Goal: Communication & Community: Share content

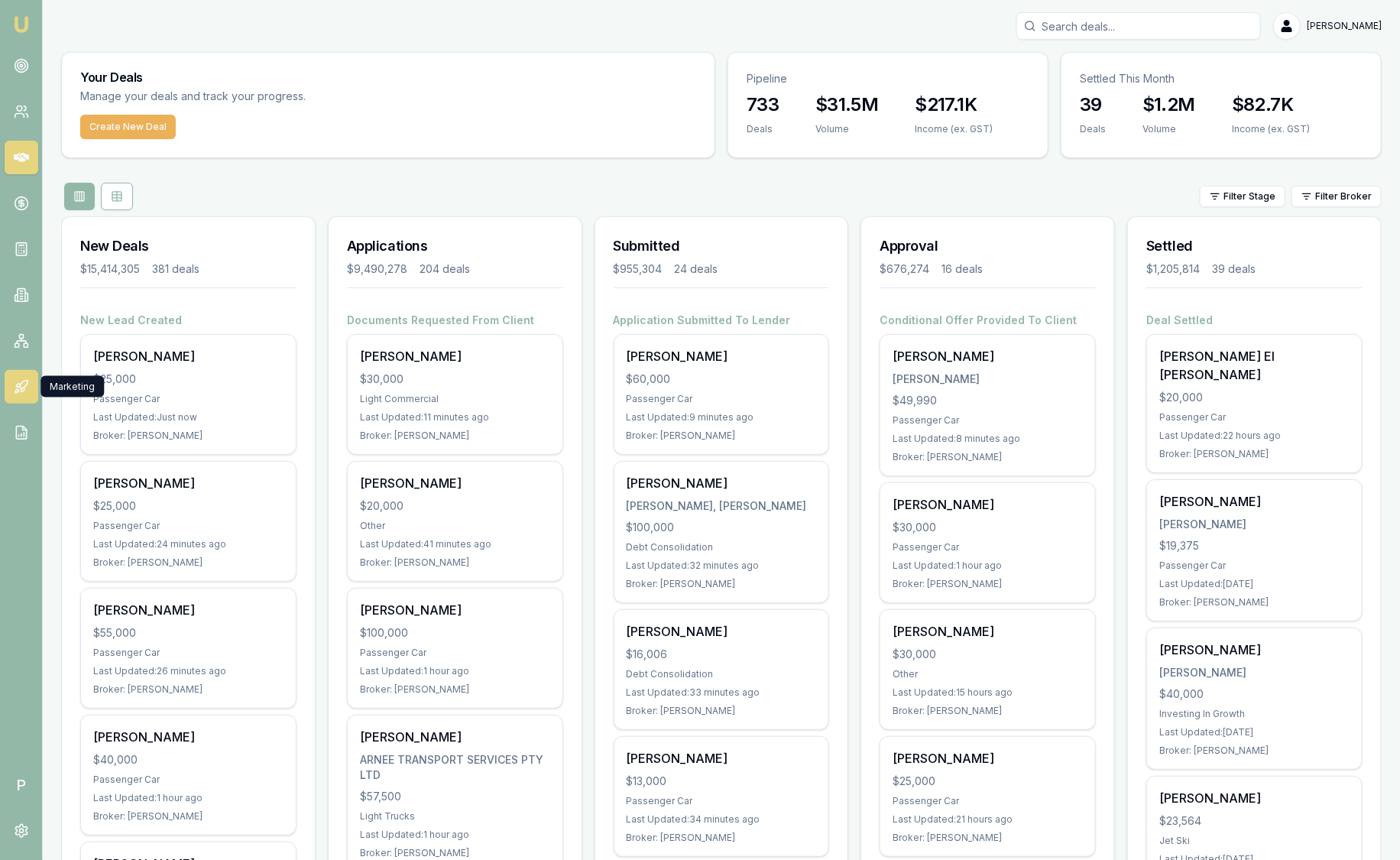
click at [29, 391] on link at bounding box center [21, 387] width 33 height 33
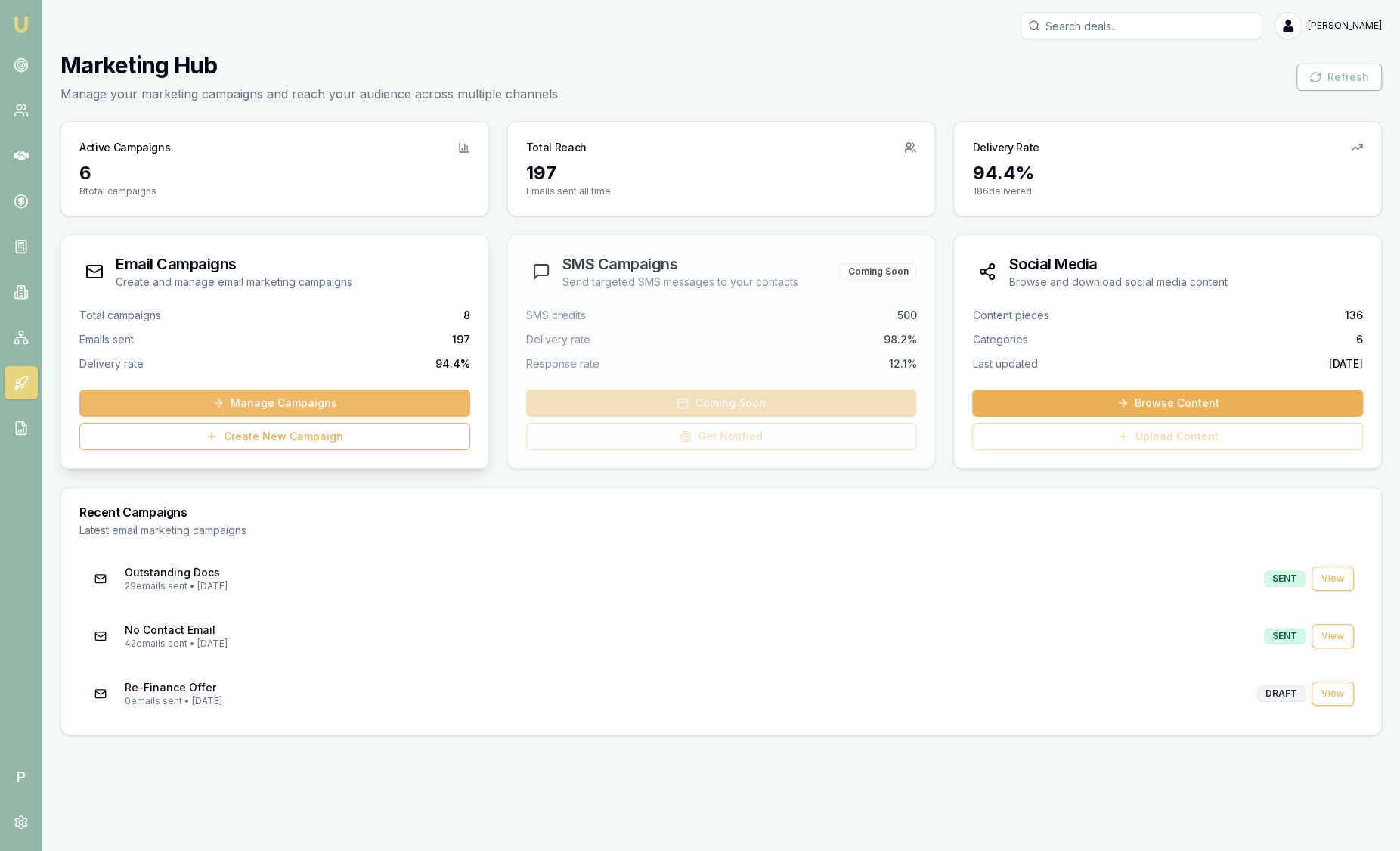
click at [364, 397] on link "Manage Campaigns" at bounding box center [275, 404] width 391 height 27
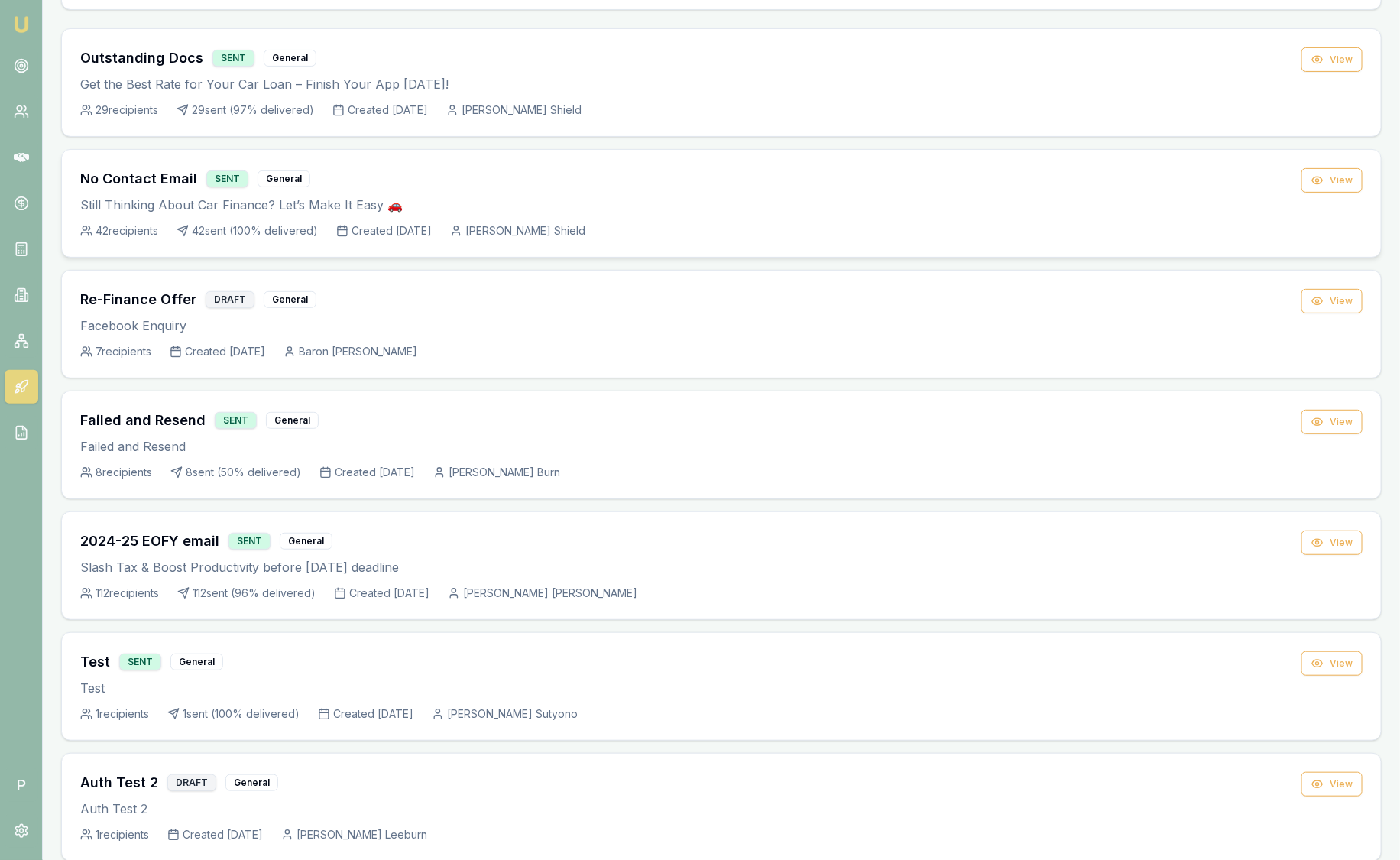
scroll to position [5, 0]
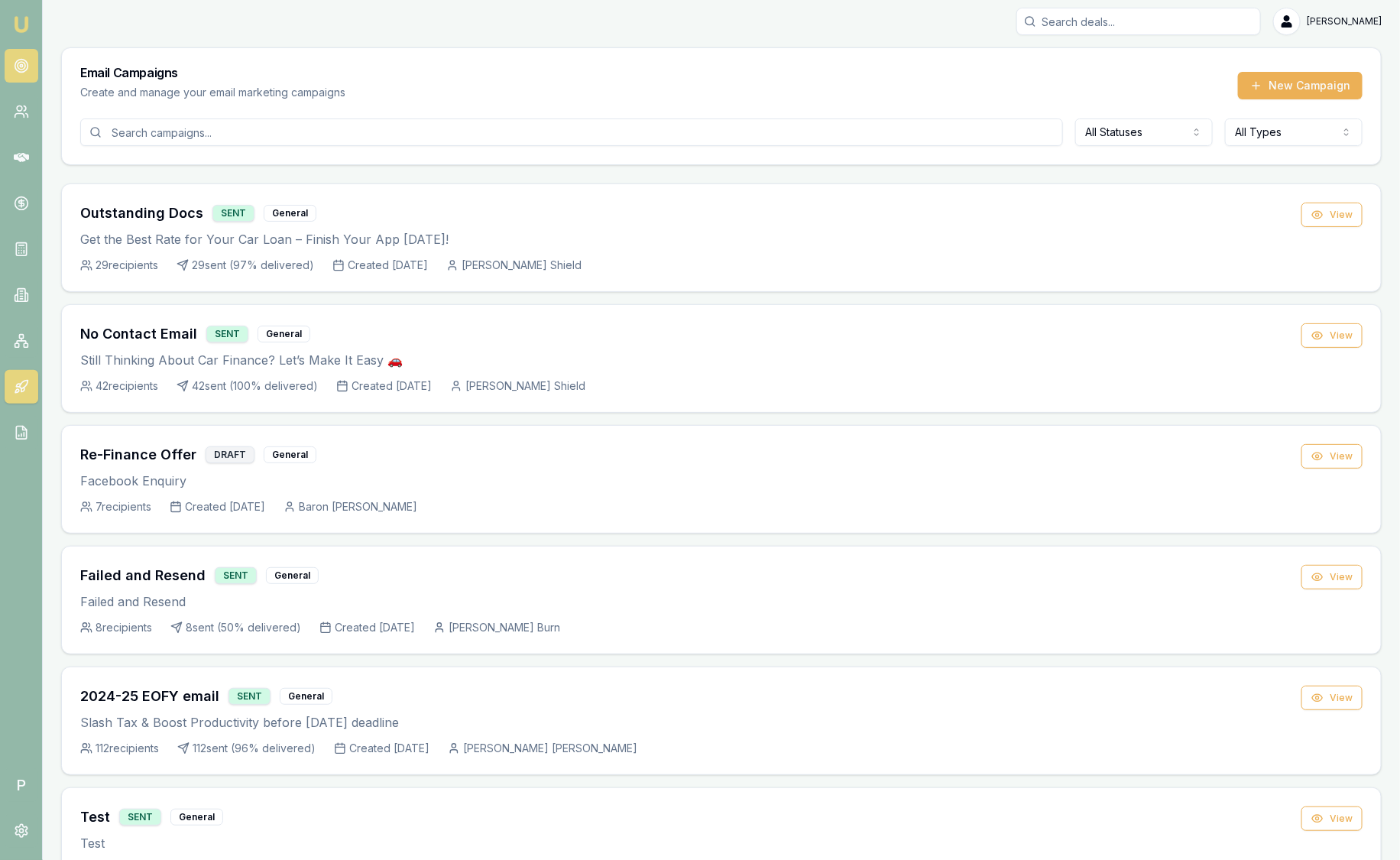
click at [11, 69] on link at bounding box center [21, 66] width 33 height 33
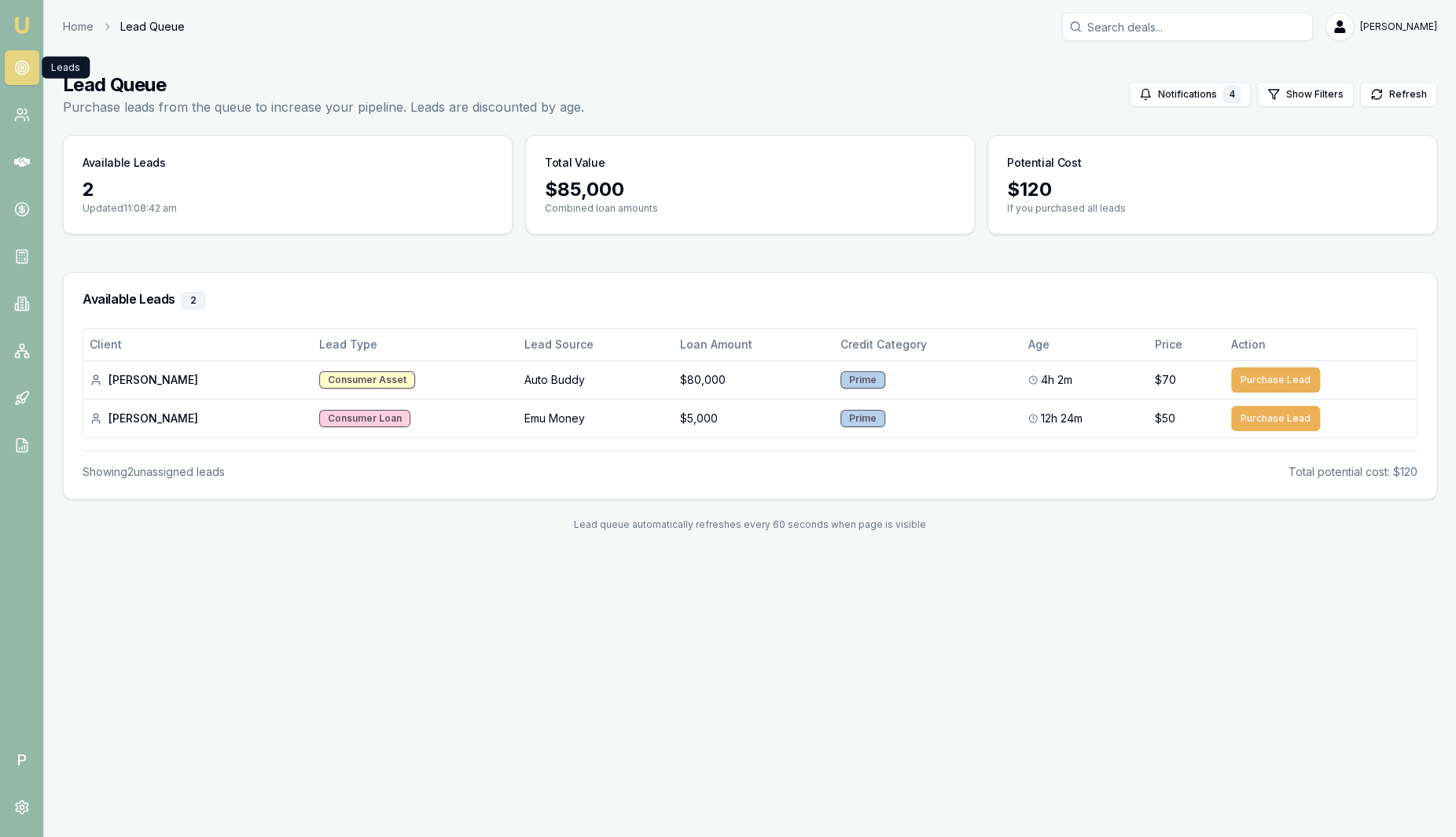
drag, startPoint x: 372, startPoint y: 108, endPoint x: 391, endPoint y: 108, distance: 19.0
click at [370, 108] on p "Purchase leads from the queue to increase your pipeline. Leads are discounted b…" at bounding box center [323, 107] width 521 height 19
click at [609, 102] on div "Lead Queue Purchase leads from the queue to increase your pipeline. Leads are d…" at bounding box center [750, 94] width 1374 height 44
click at [29, 393] on link at bounding box center [22, 398] width 34 height 34
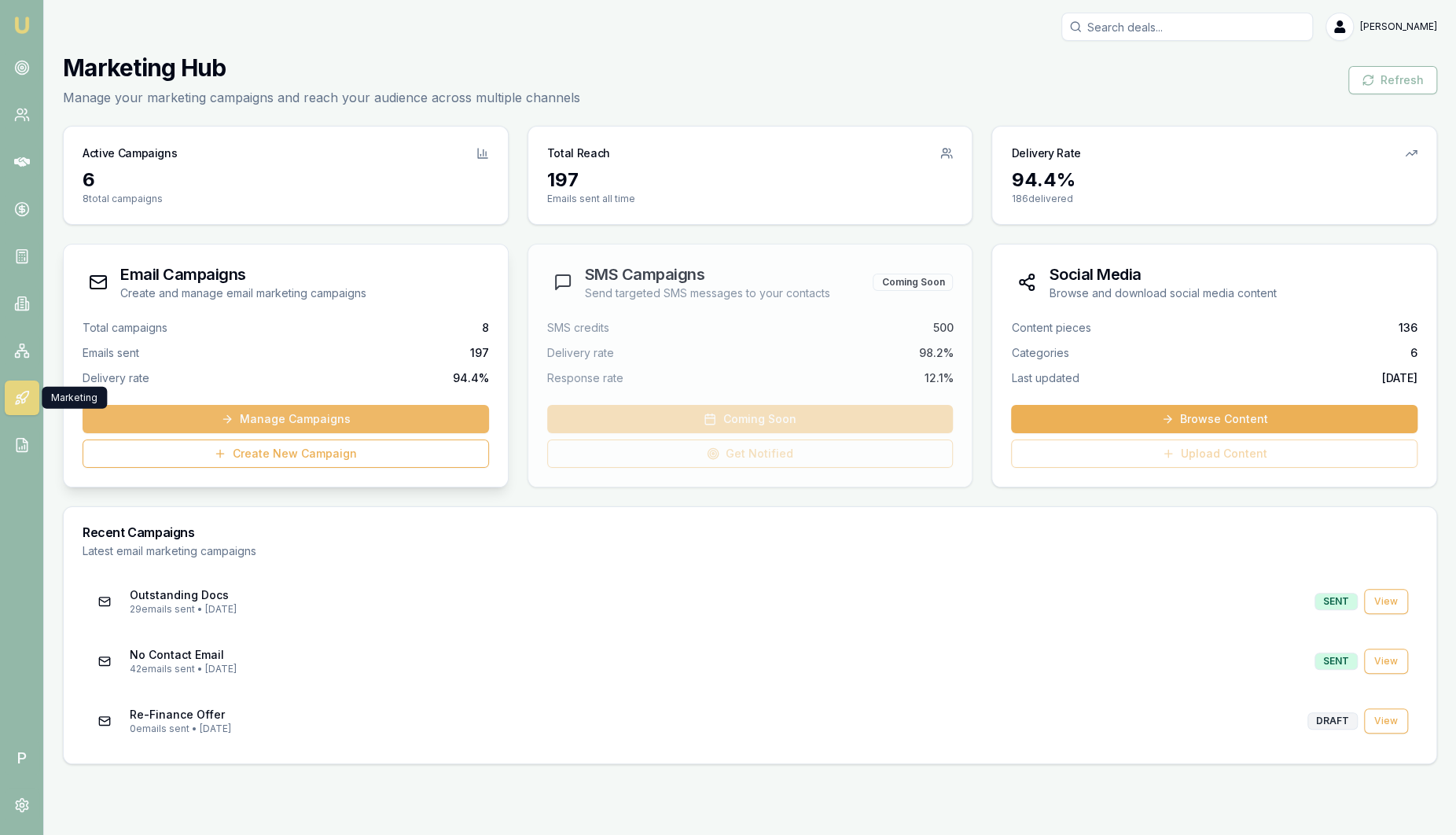
click at [324, 416] on link "Manage Campaigns" at bounding box center [286, 419] width 406 height 28
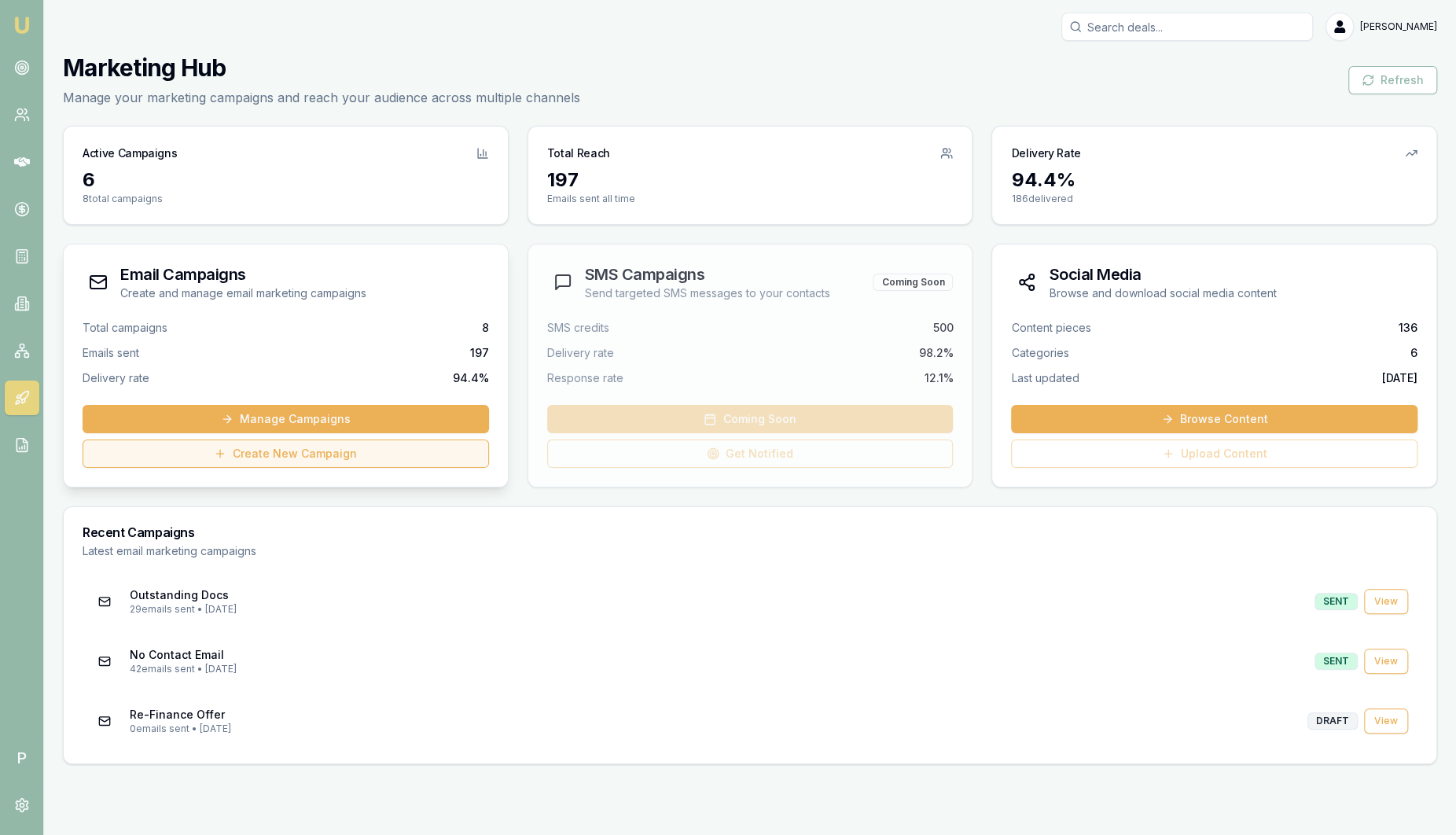
click at [332, 452] on link "Create New Campaign" at bounding box center [286, 454] width 406 height 28
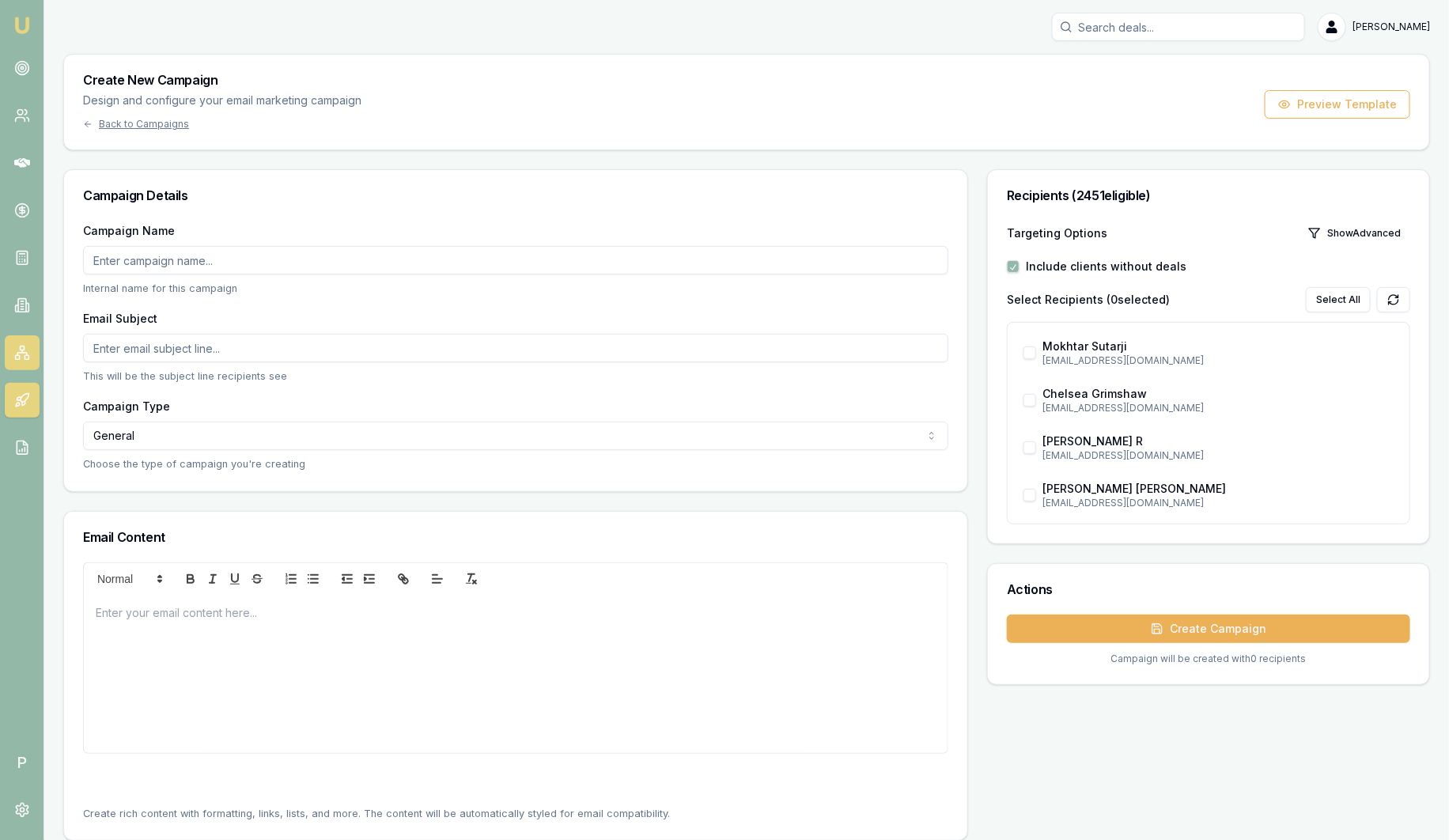
click at [30, 334] on nav "Emu Broker" at bounding box center [22, 239] width 44 height 477
click at [29, 343] on link at bounding box center [22, 352] width 34 height 34
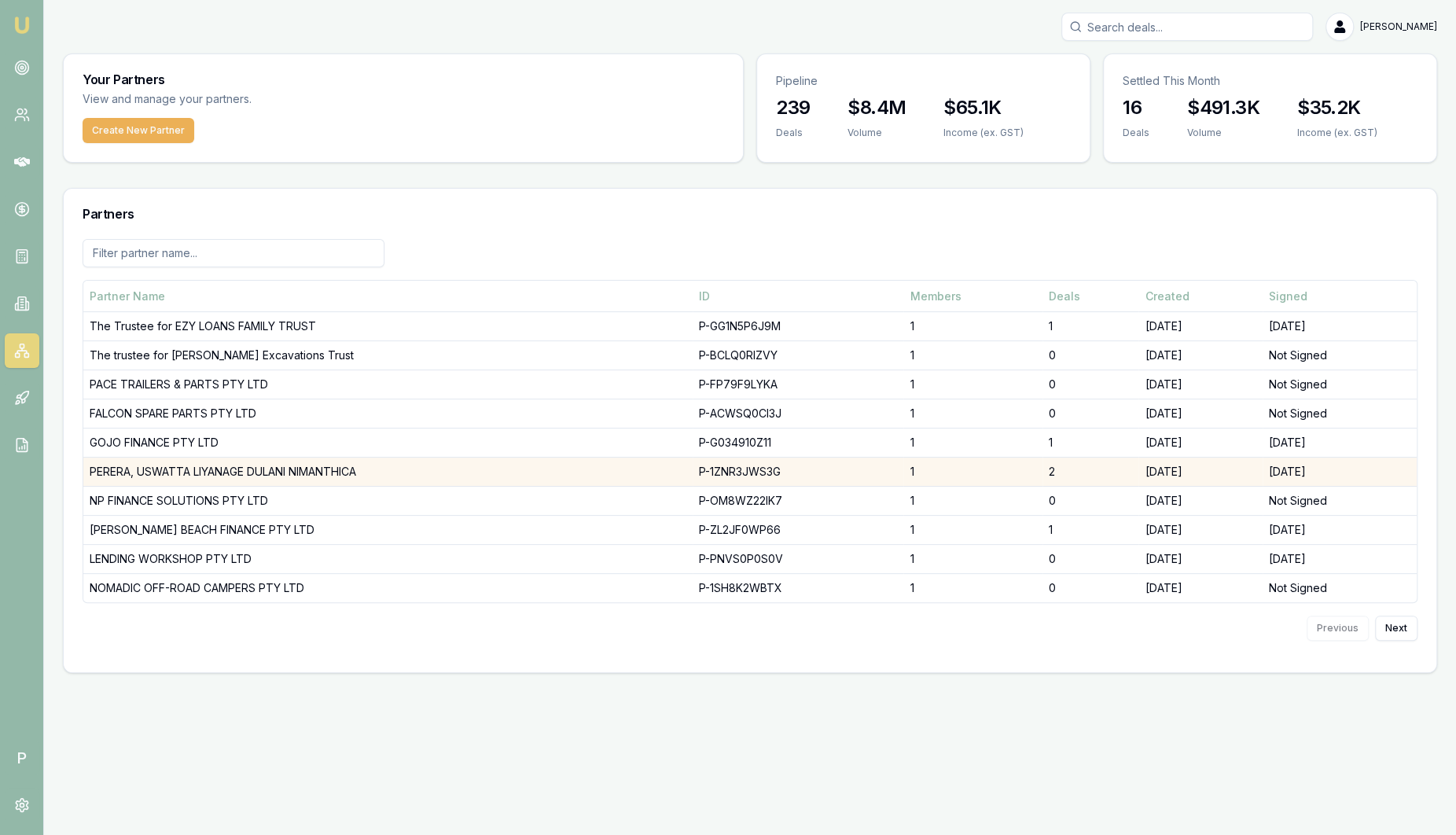
click at [248, 479] on td "PERERA, USWATTA LIYANAGE DULANI NIMANTHICA" at bounding box center [388, 472] width 609 height 29
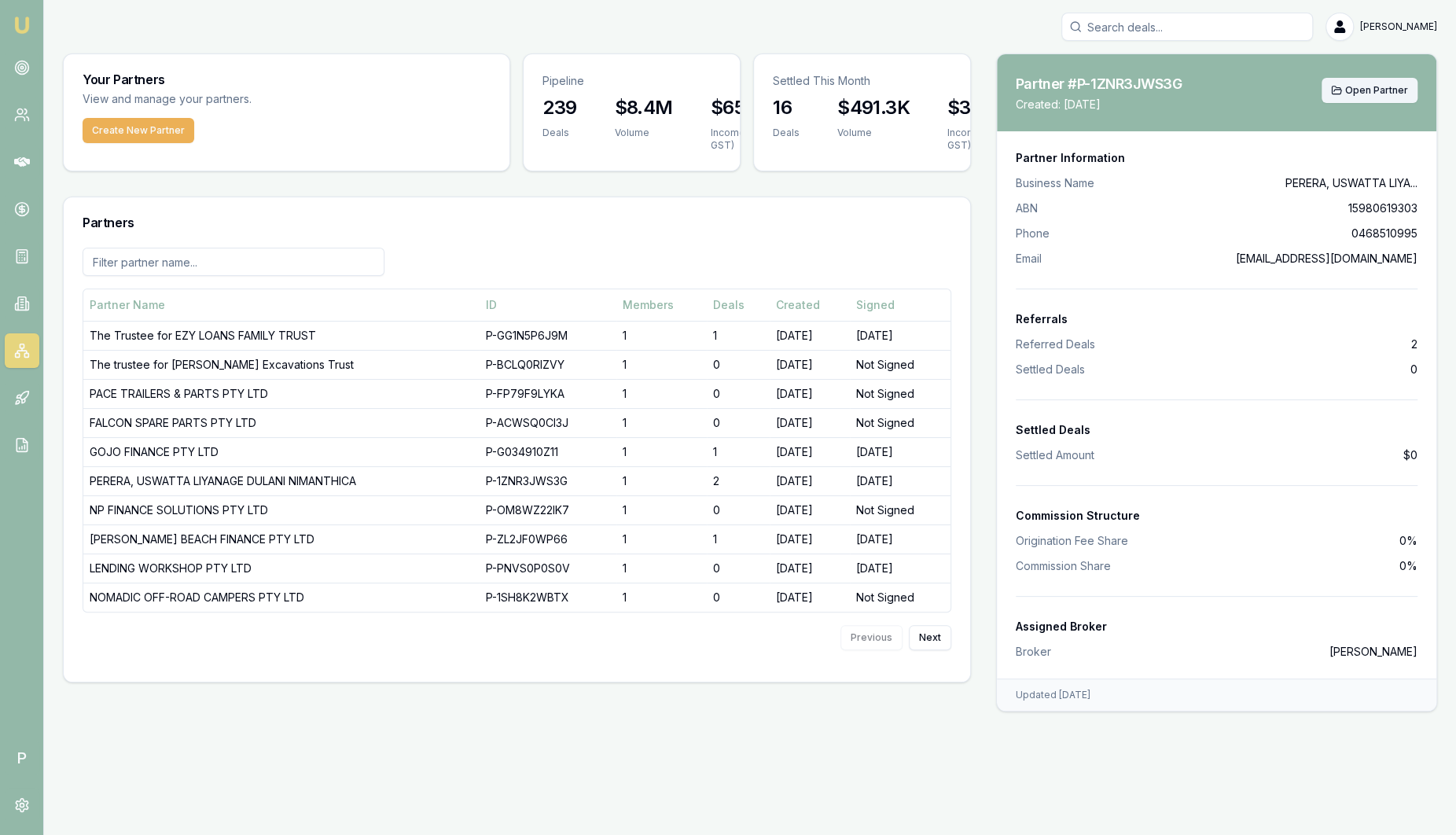
click at [1362, 94] on span "Open Partner" at bounding box center [1377, 90] width 63 height 12
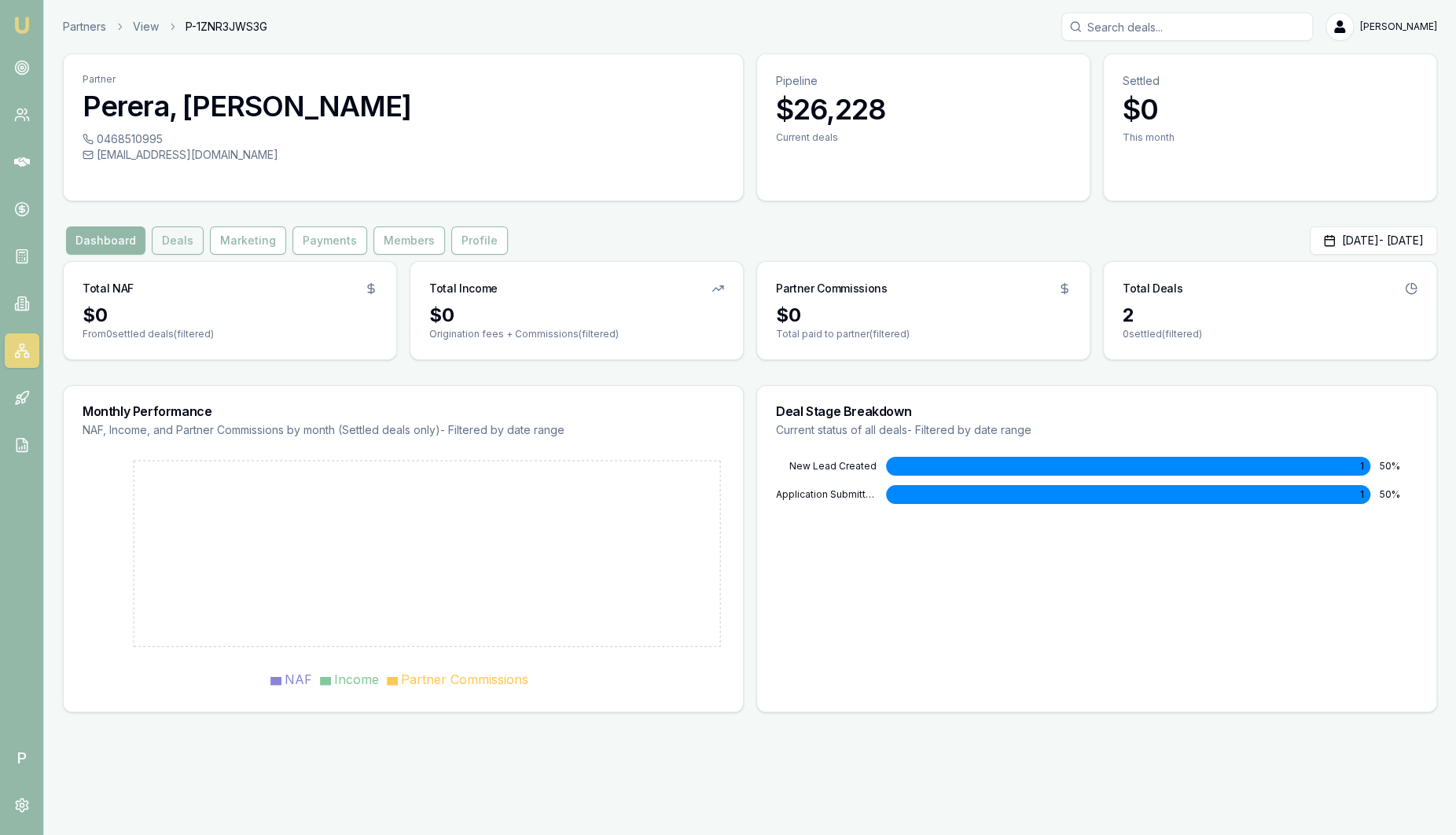
click at [169, 235] on button "Deals" at bounding box center [177, 241] width 52 height 28
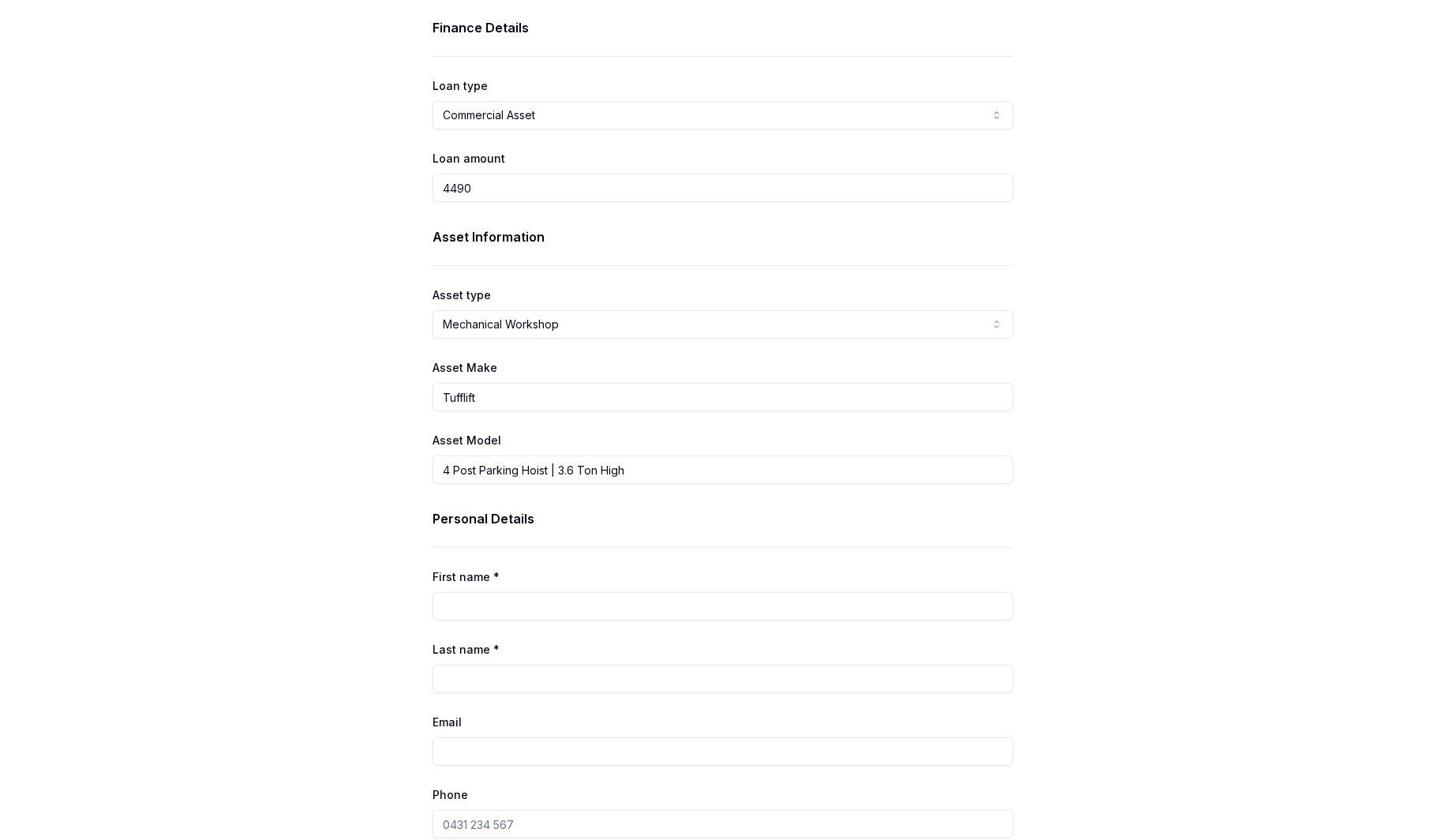
scroll to position [98, 0]
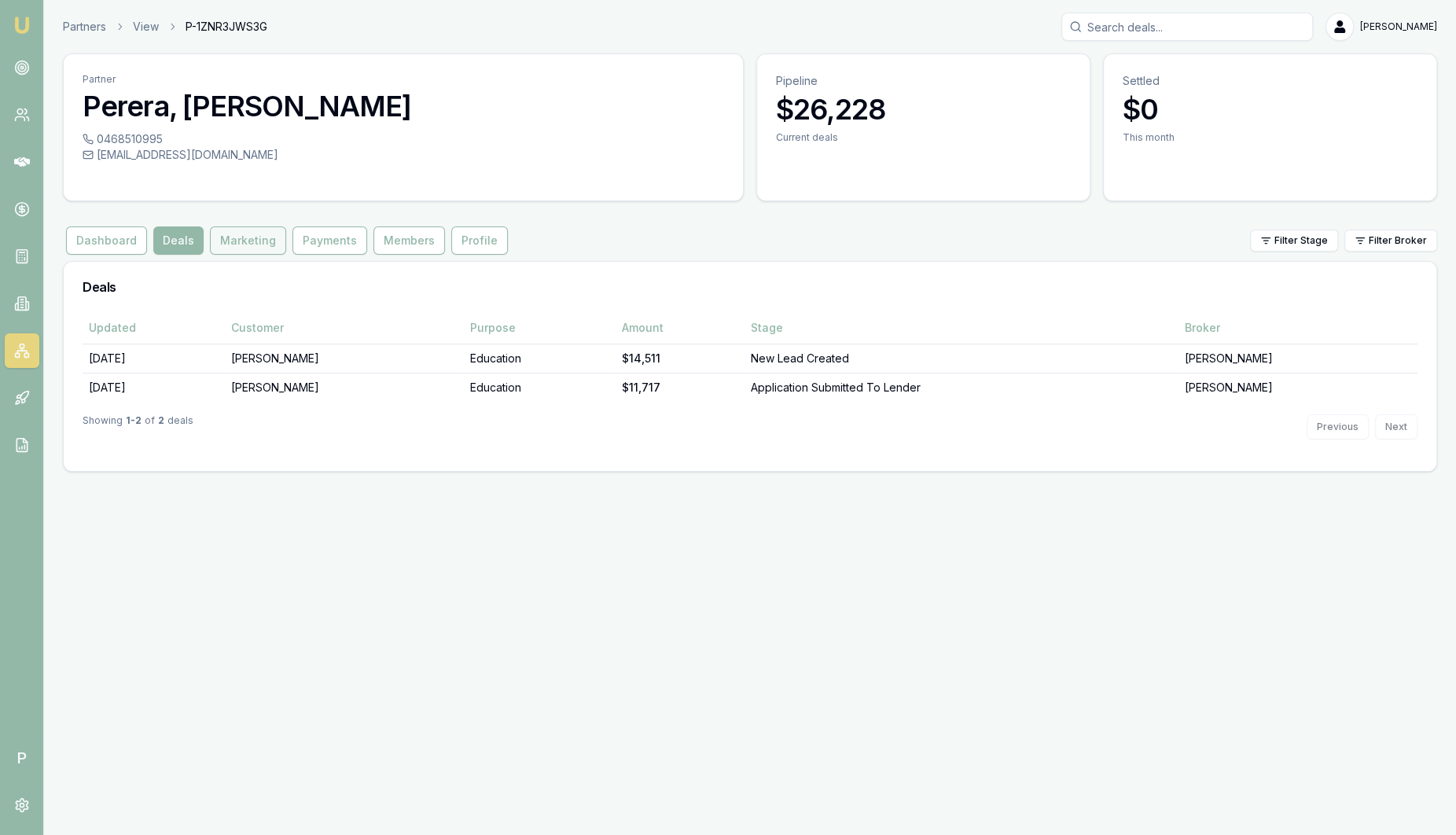
click at [253, 247] on button "Marketing" at bounding box center [248, 241] width 76 height 28
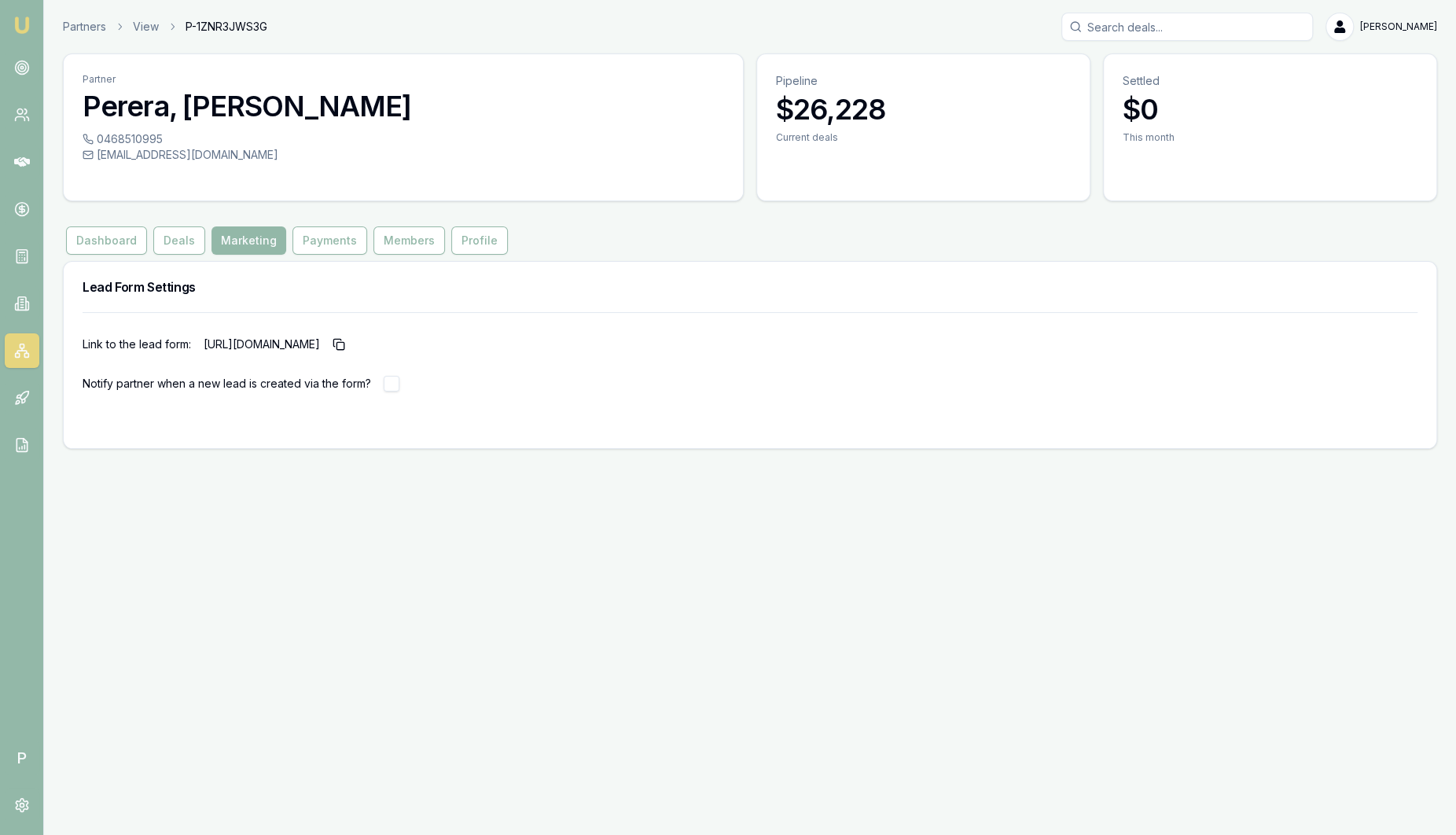
drag, startPoint x: 241, startPoint y: 344, endPoint x: 695, endPoint y: 349, distance: 454.0
click at [695, 349] on div "Link to the lead form: [URL][DOMAIN_NAME]" at bounding box center [750, 344] width 1335 height 26
drag, startPoint x: 695, startPoint y: 349, endPoint x: 557, endPoint y: 346, distance: 138.0
copy p "[URL][DOMAIN_NAME]"
click at [27, 308] on icon at bounding box center [22, 304] width 16 height 16
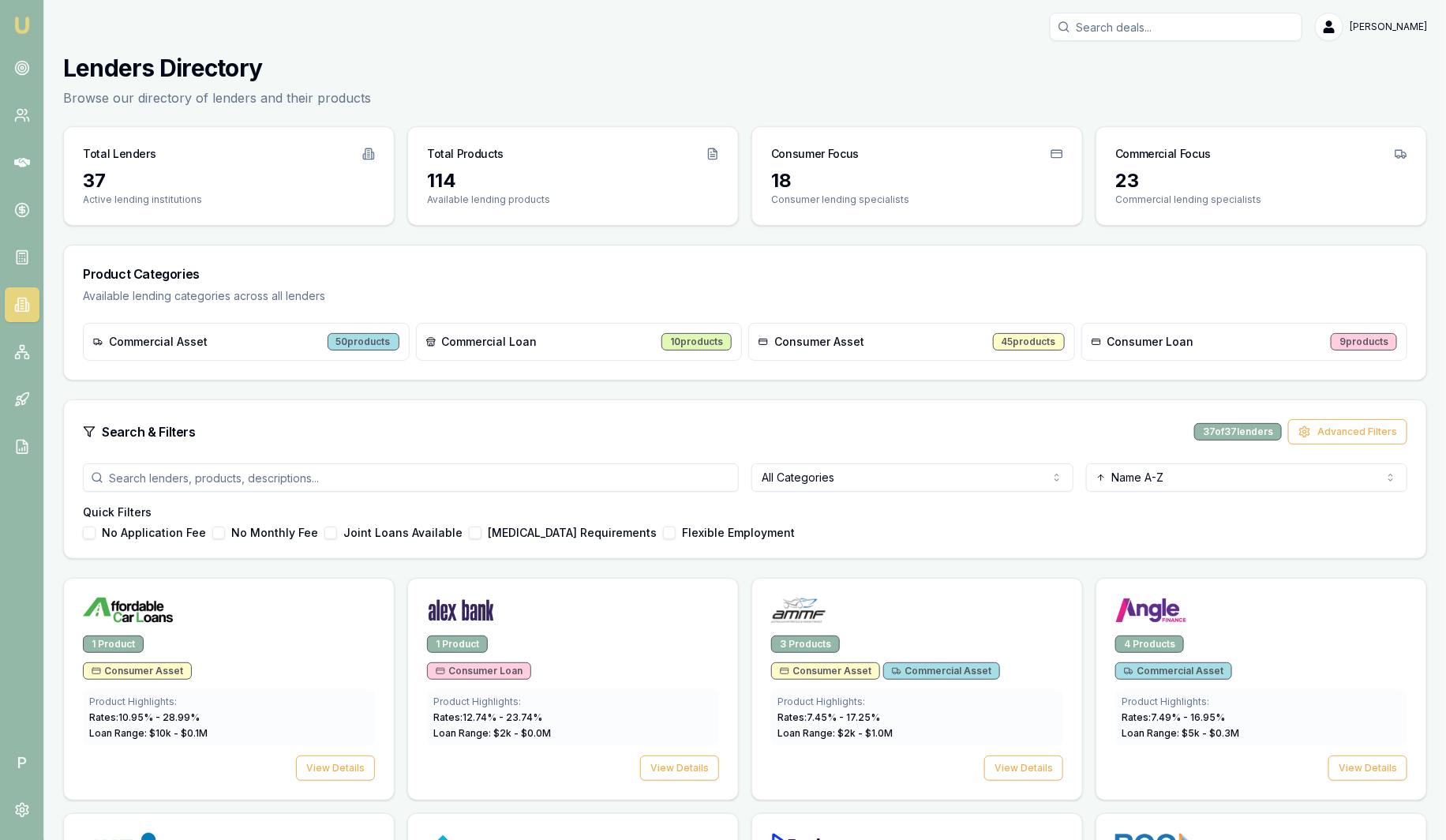
click at [30, 24] on img at bounding box center [22, 26] width 19 height 19
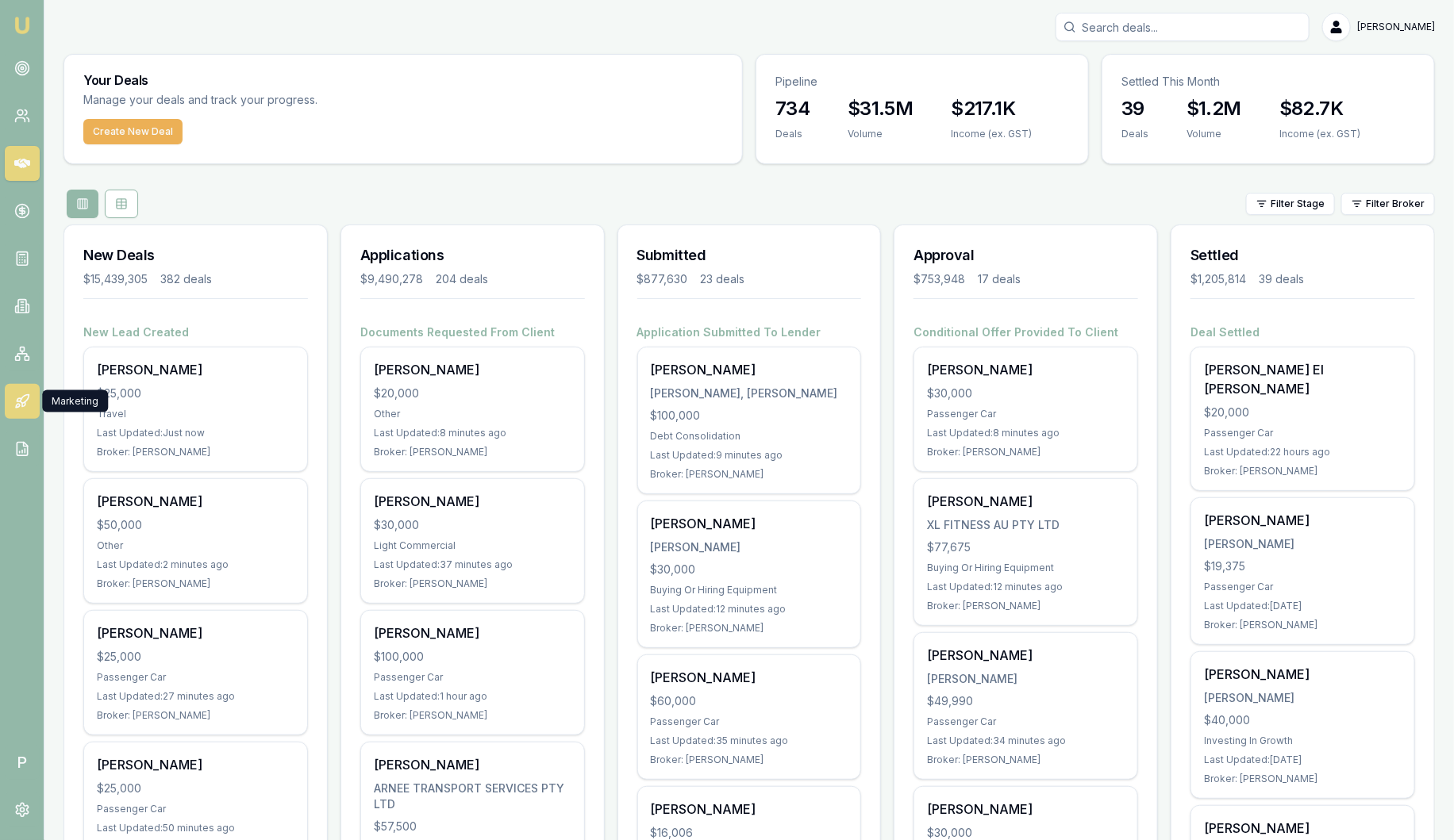
click at [30, 399] on icon at bounding box center [22, 401] width 16 height 16
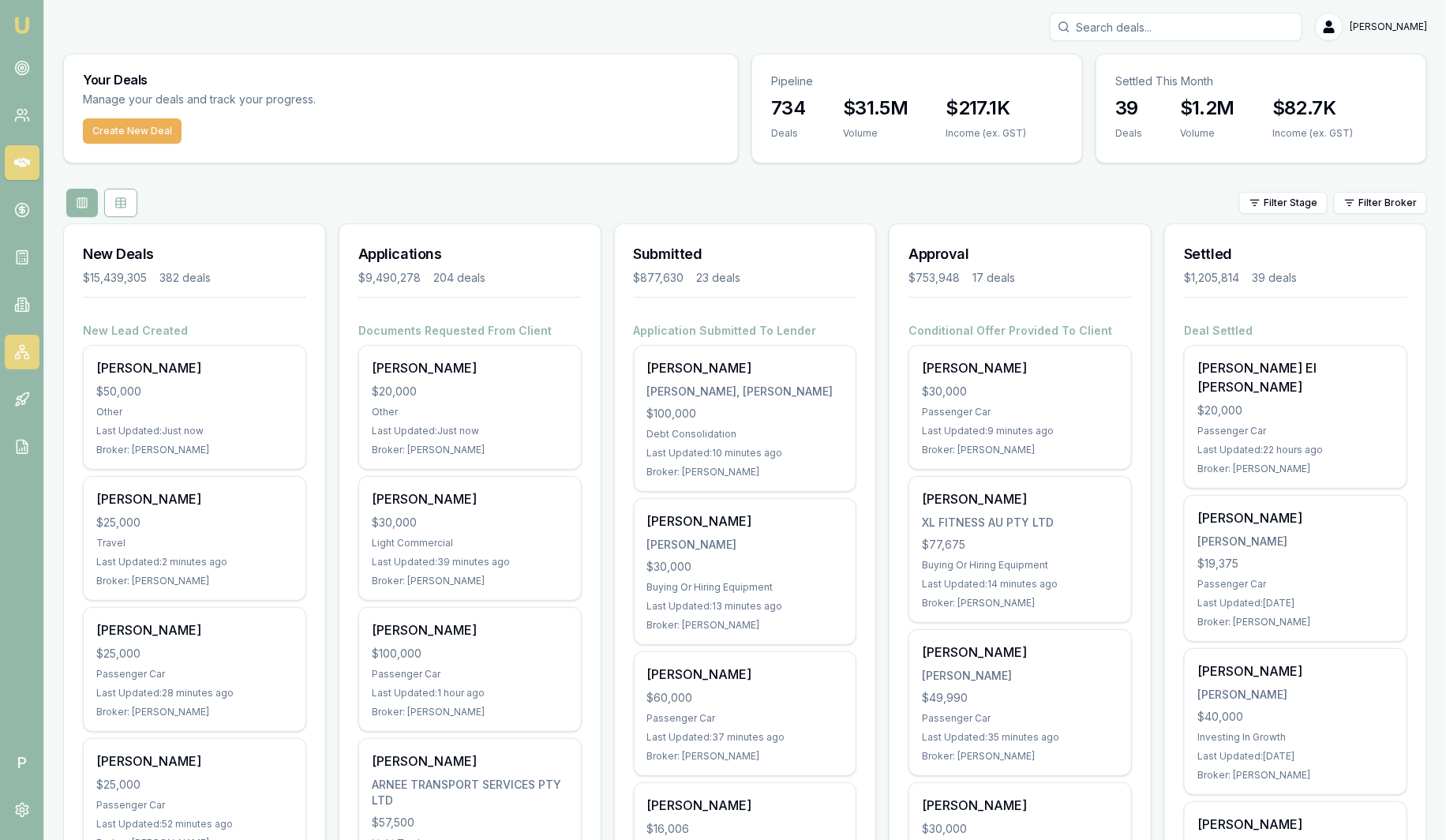
click at [21, 356] on icon at bounding box center [22, 351] width 16 height 16
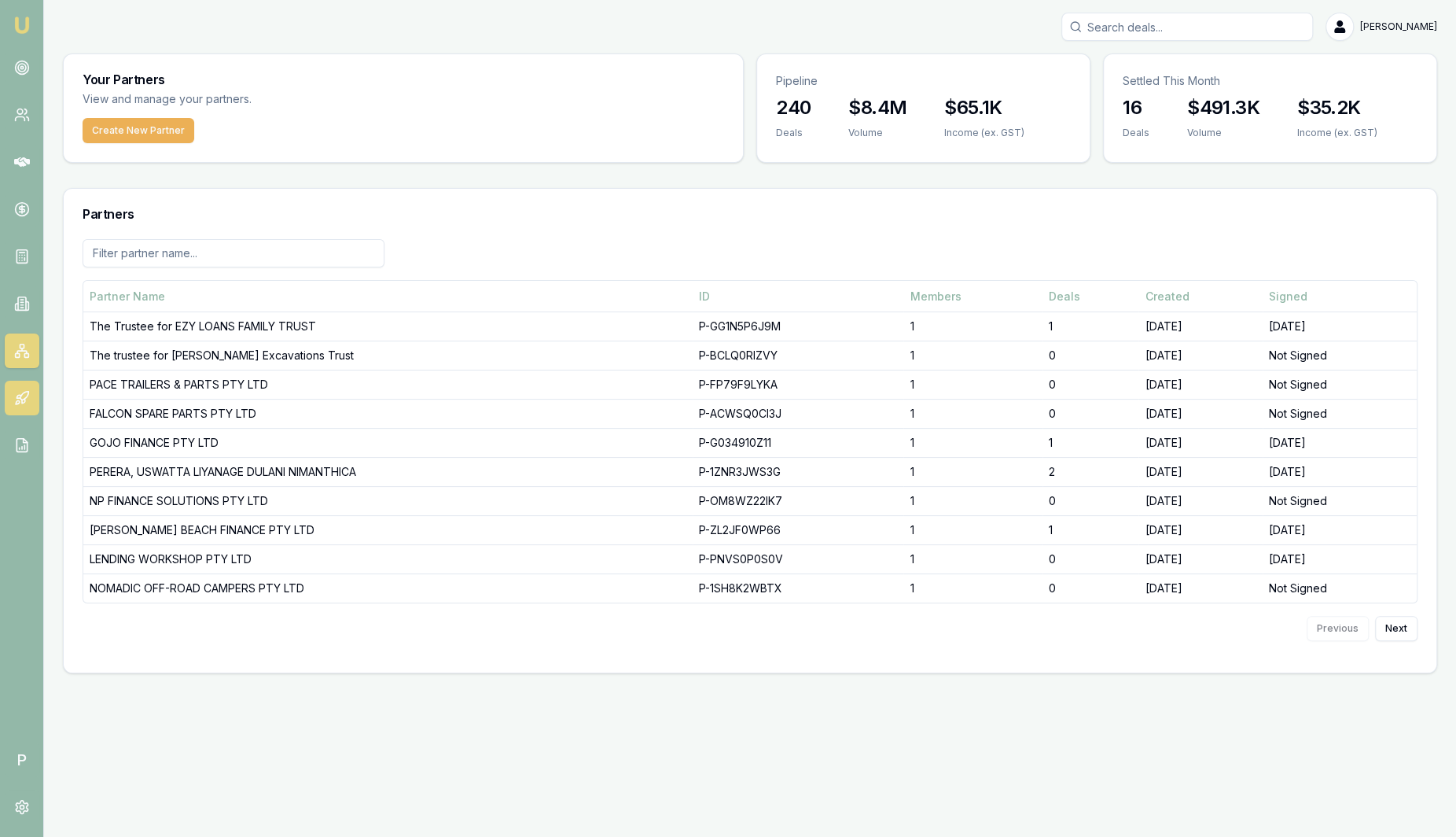
click at [22, 392] on icon at bounding box center [24, 396] width 9 height 9
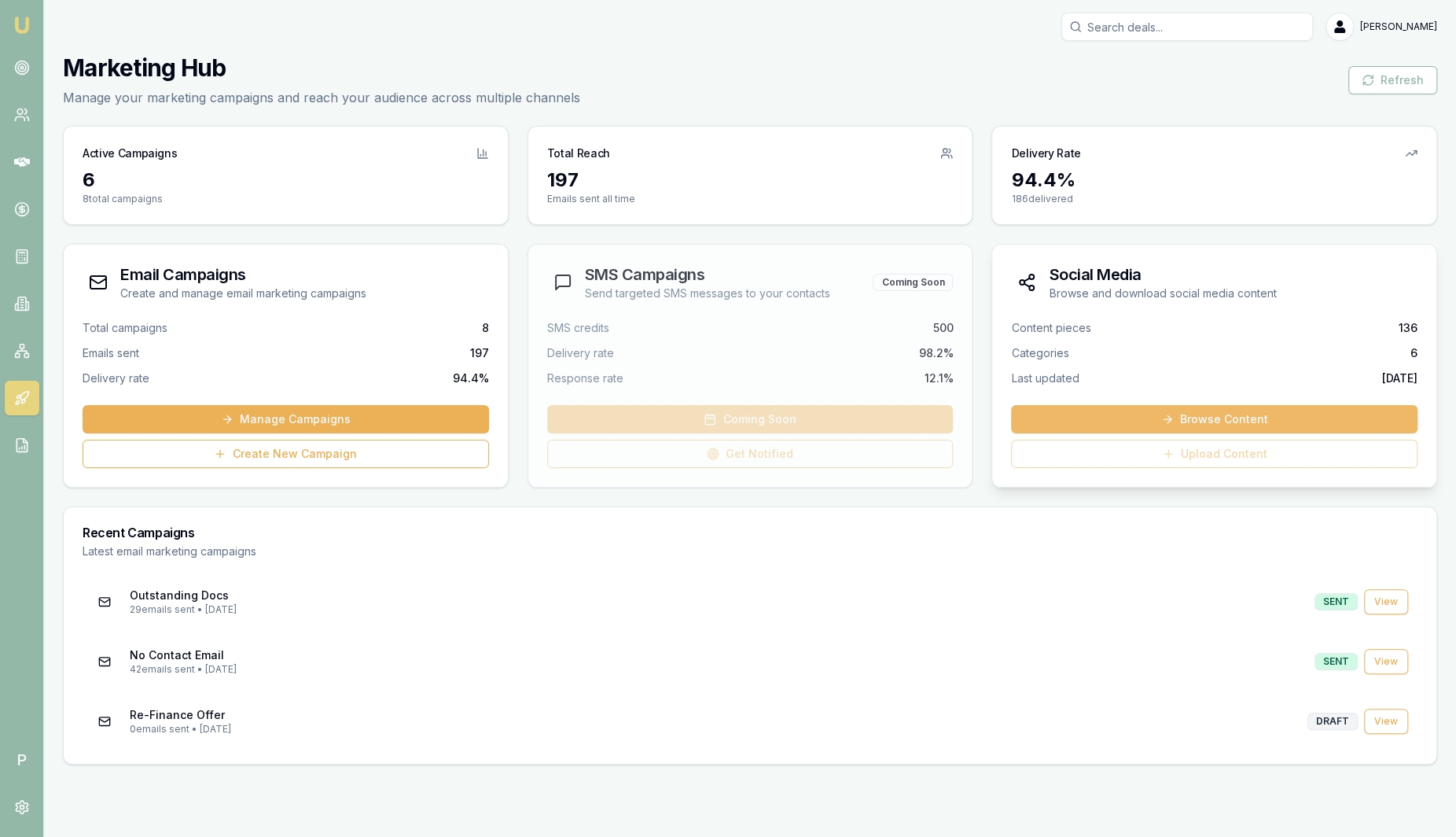
click at [1114, 415] on link "Browse Content" at bounding box center [1214, 419] width 406 height 28
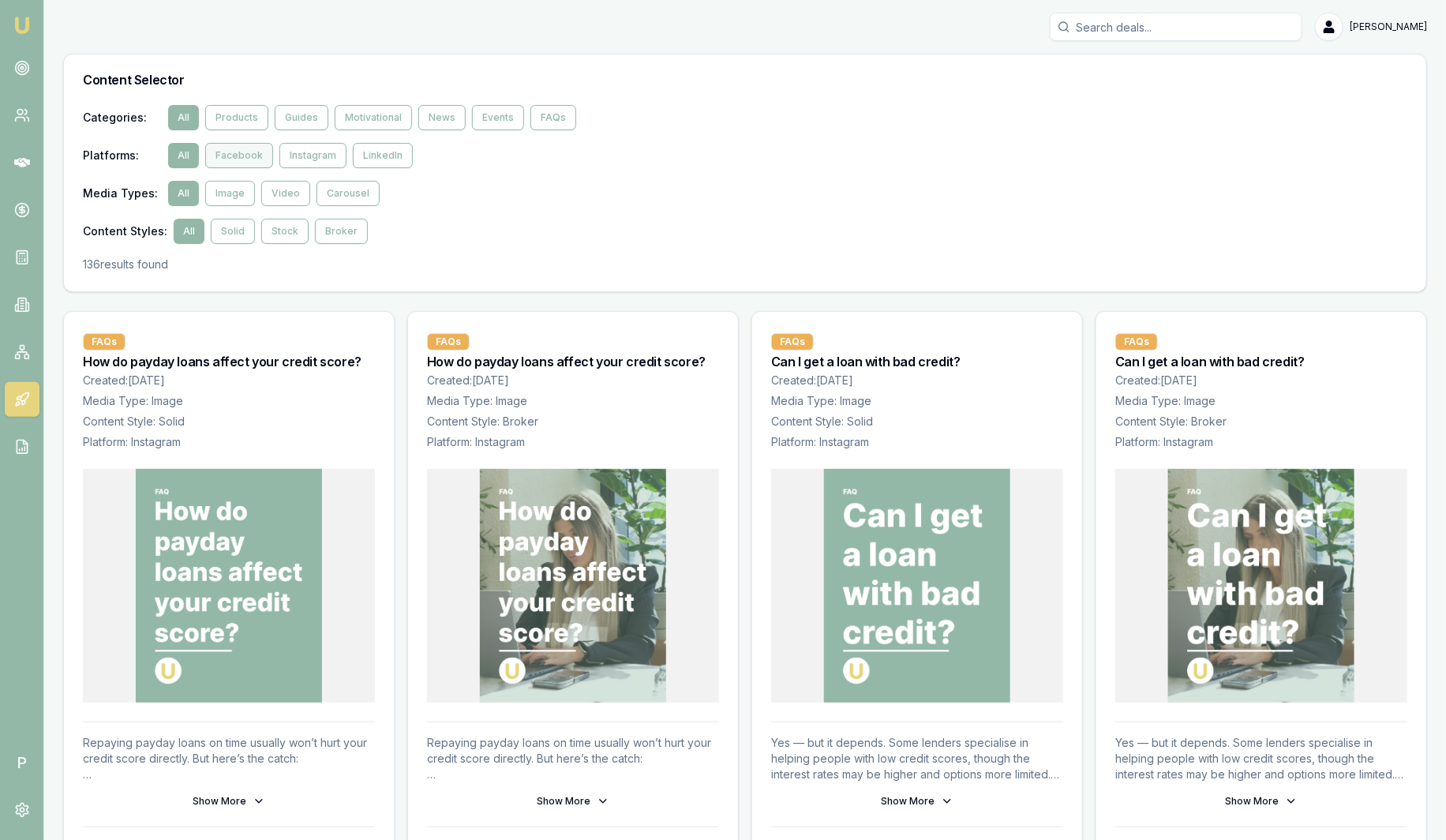
click at [234, 163] on button "Facebook" at bounding box center [238, 155] width 68 height 26
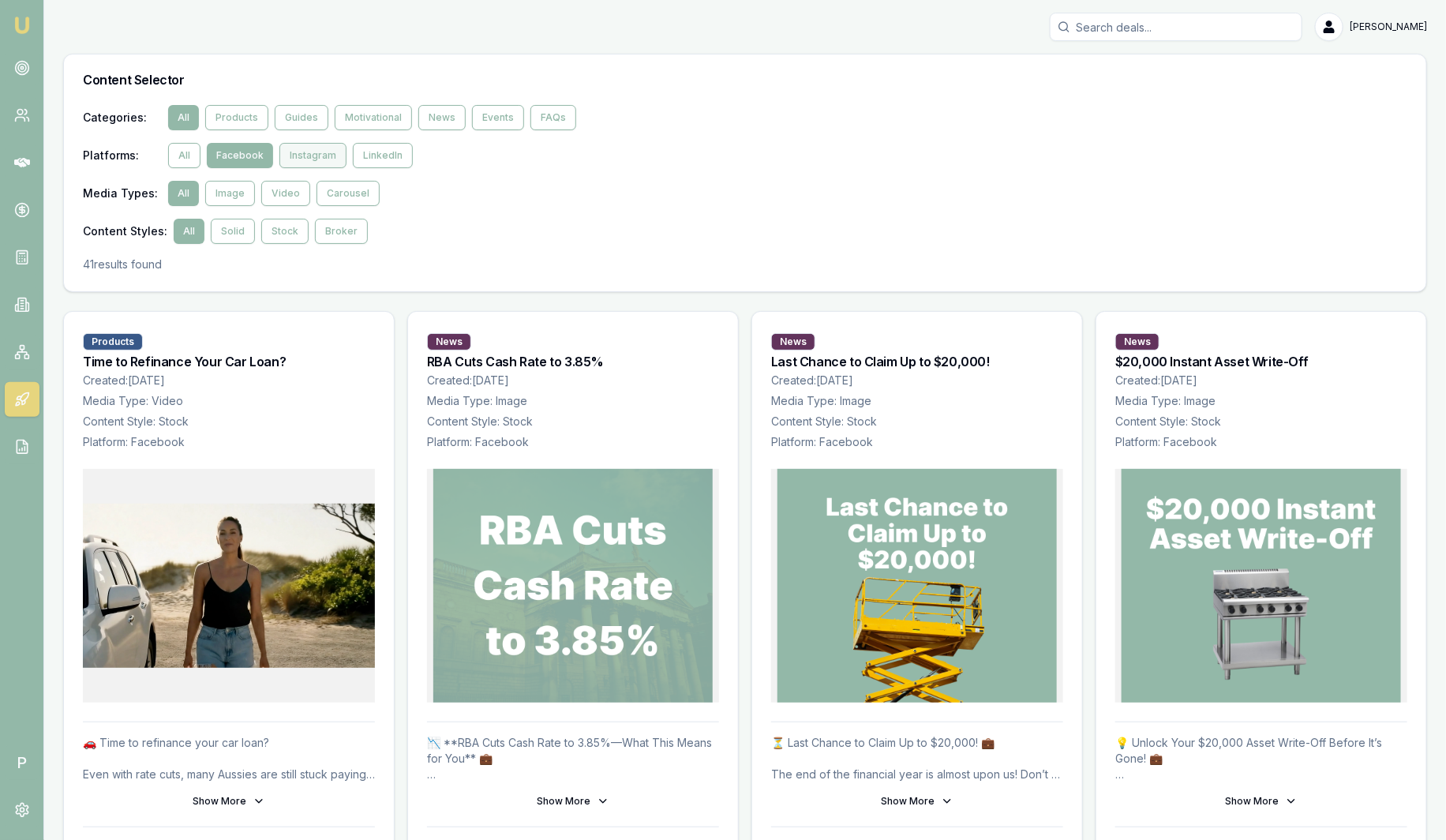
click at [309, 153] on button "Instagram" at bounding box center [312, 155] width 67 height 26
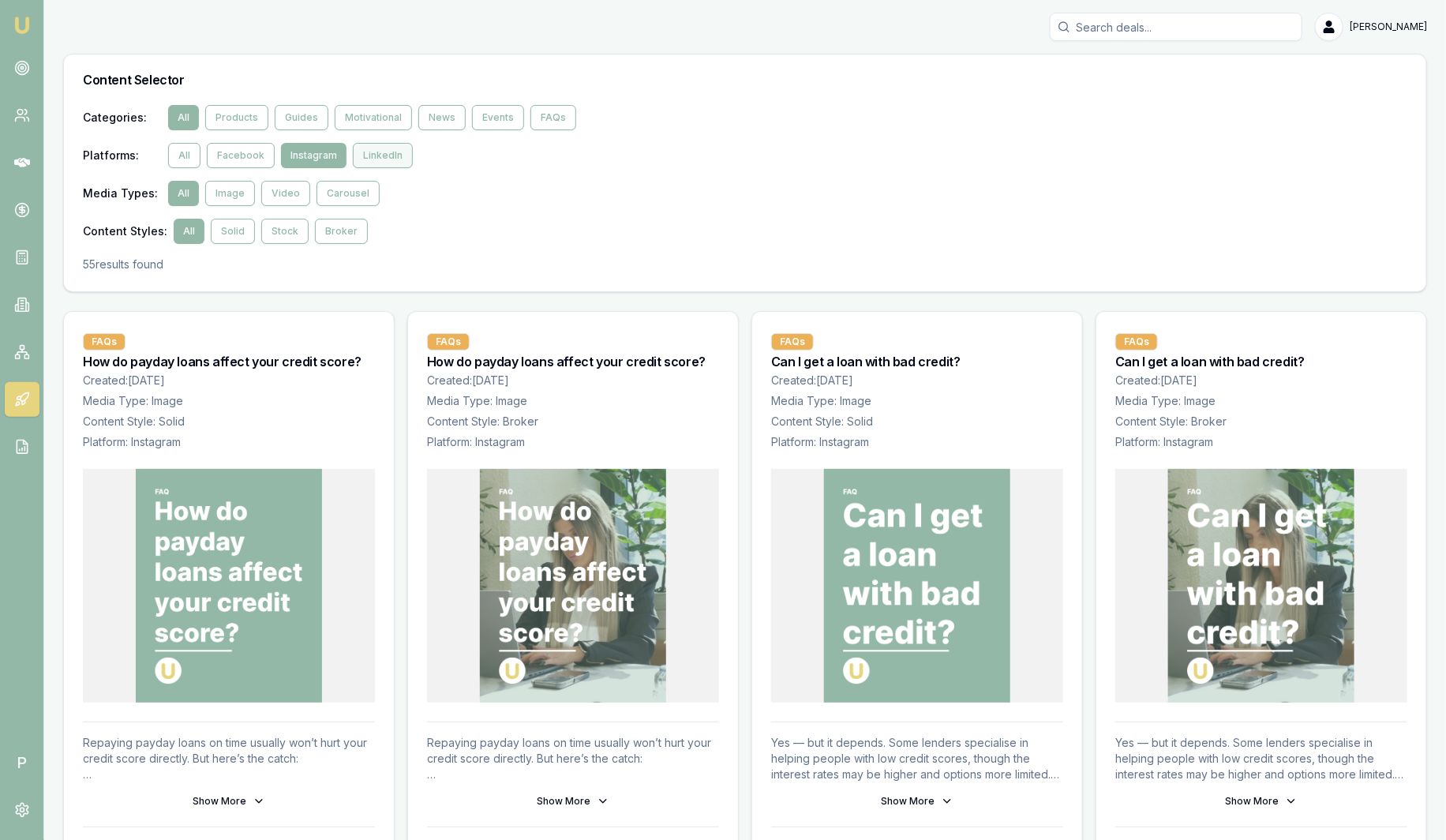
click at [380, 164] on button "LinkedIn" at bounding box center [382, 155] width 60 height 26
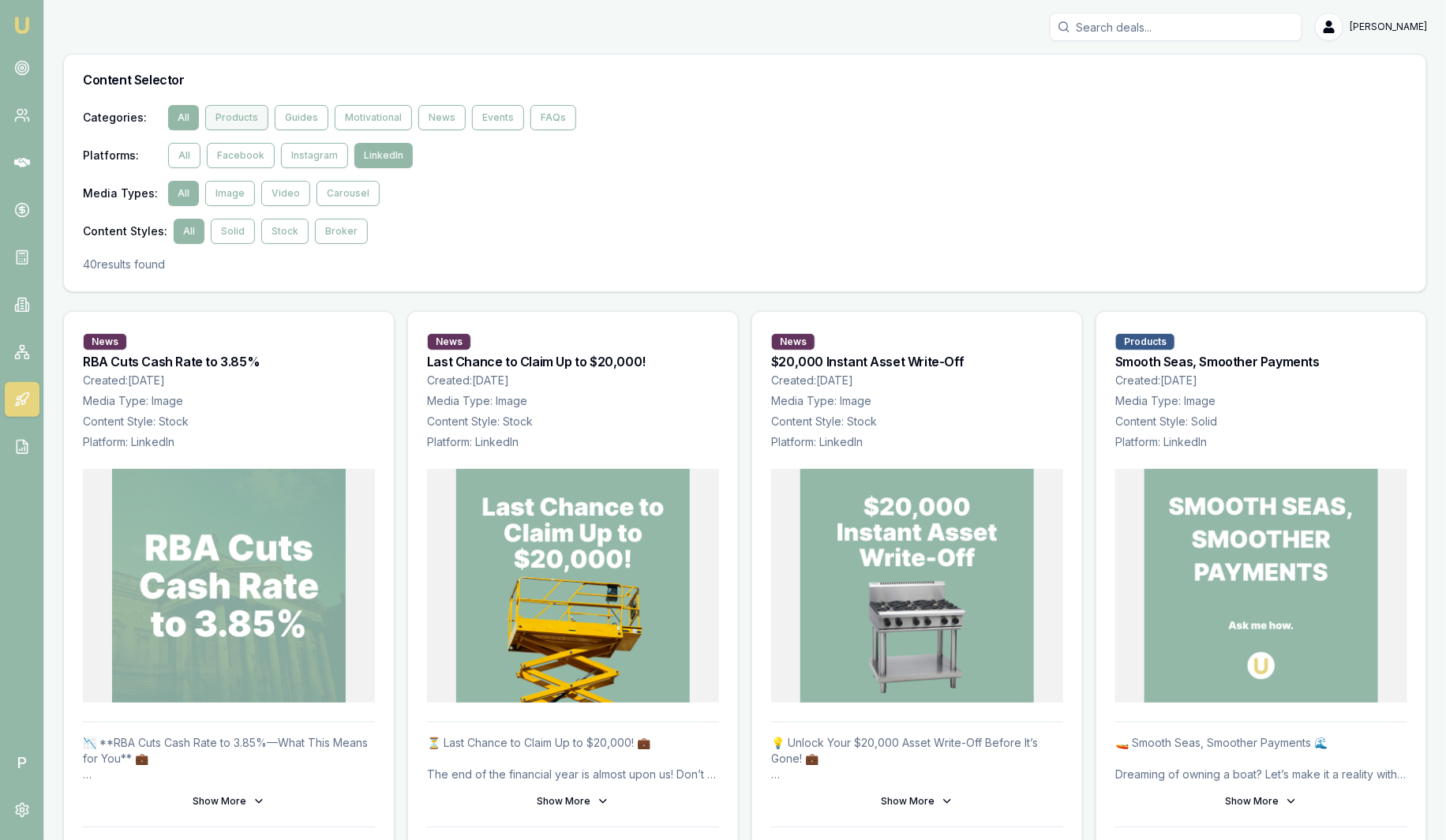
click at [235, 118] on button "Products" at bounding box center [236, 117] width 63 height 26
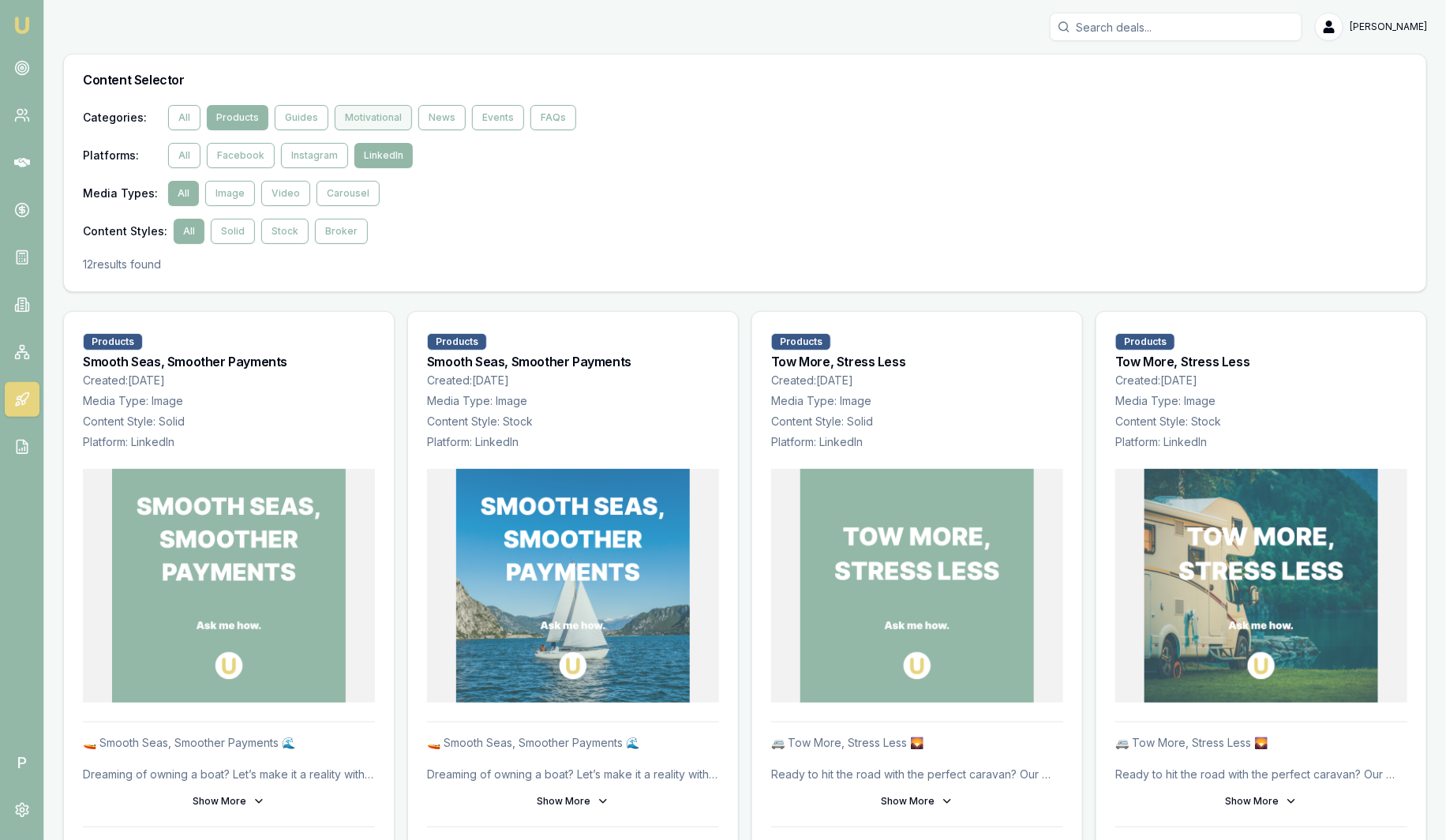
click at [369, 116] on button "Motivational" at bounding box center [372, 117] width 77 height 26
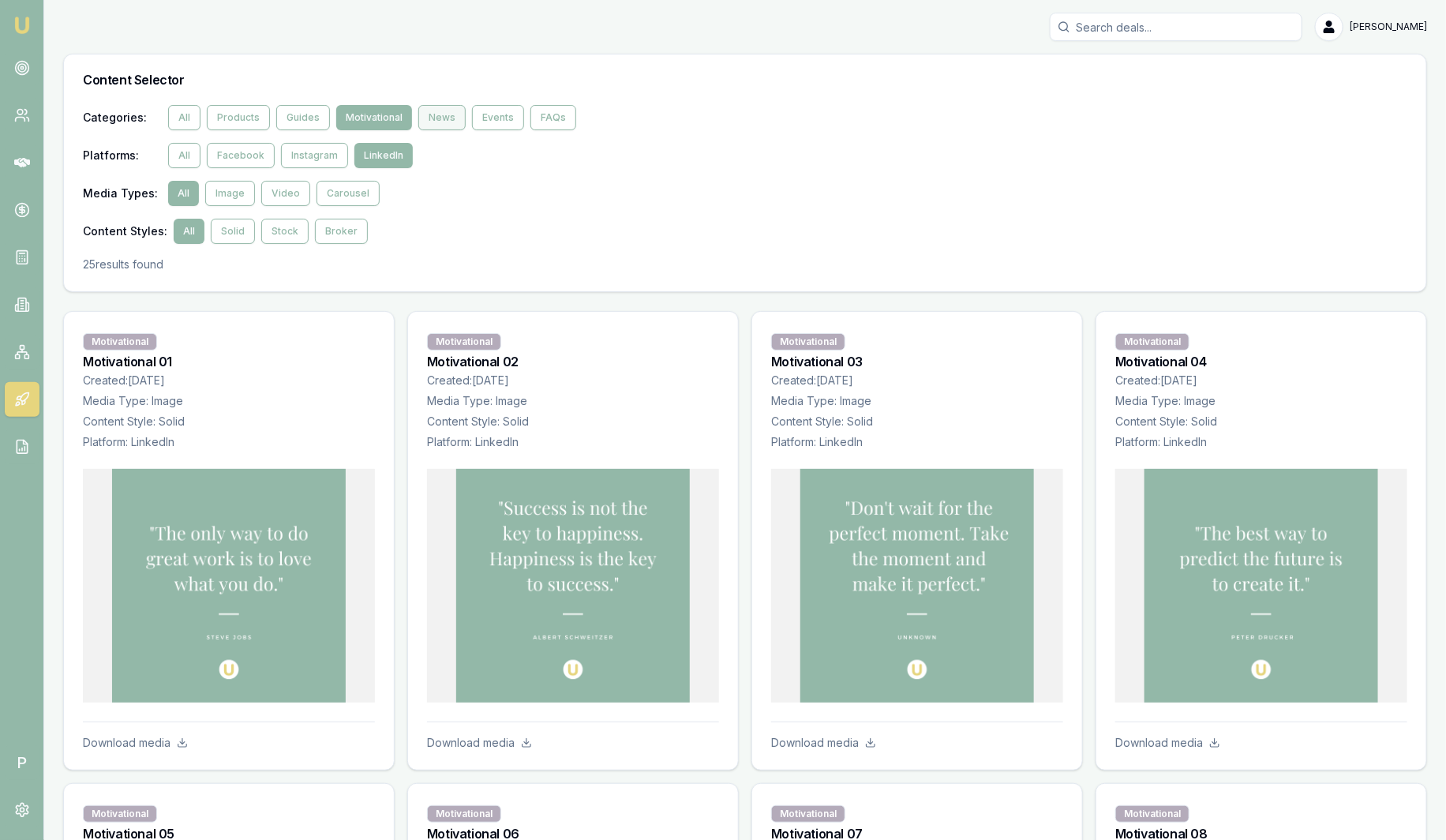
click at [434, 110] on button "News" at bounding box center [442, 117] width 48 height 26
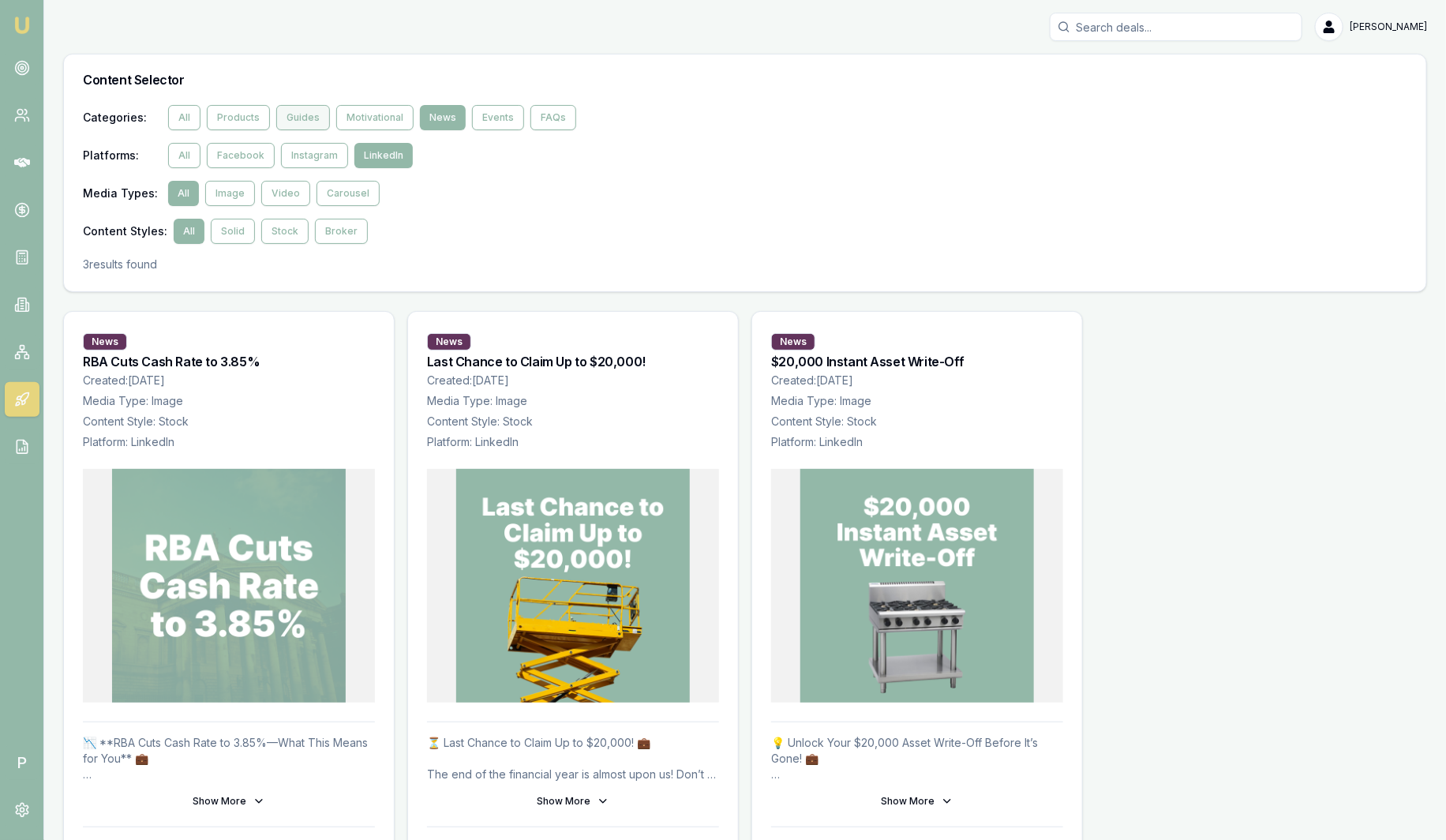
click at [295, 110] on button "Guides" at bounding box center [303, 117] width 53 height 26
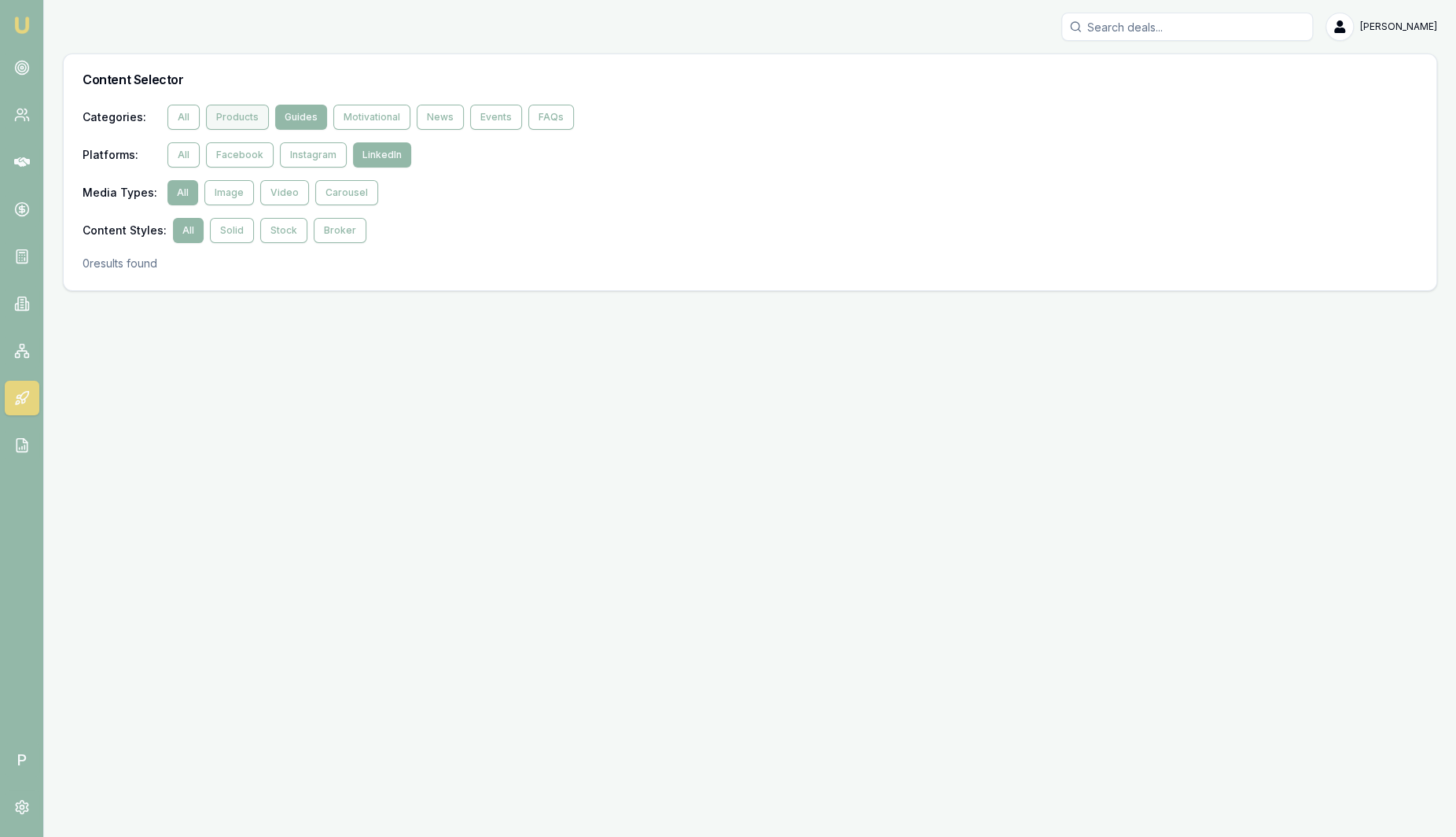
click at [252, 117] on button "Products" at bounding box center [237, 117] width 63 height 26
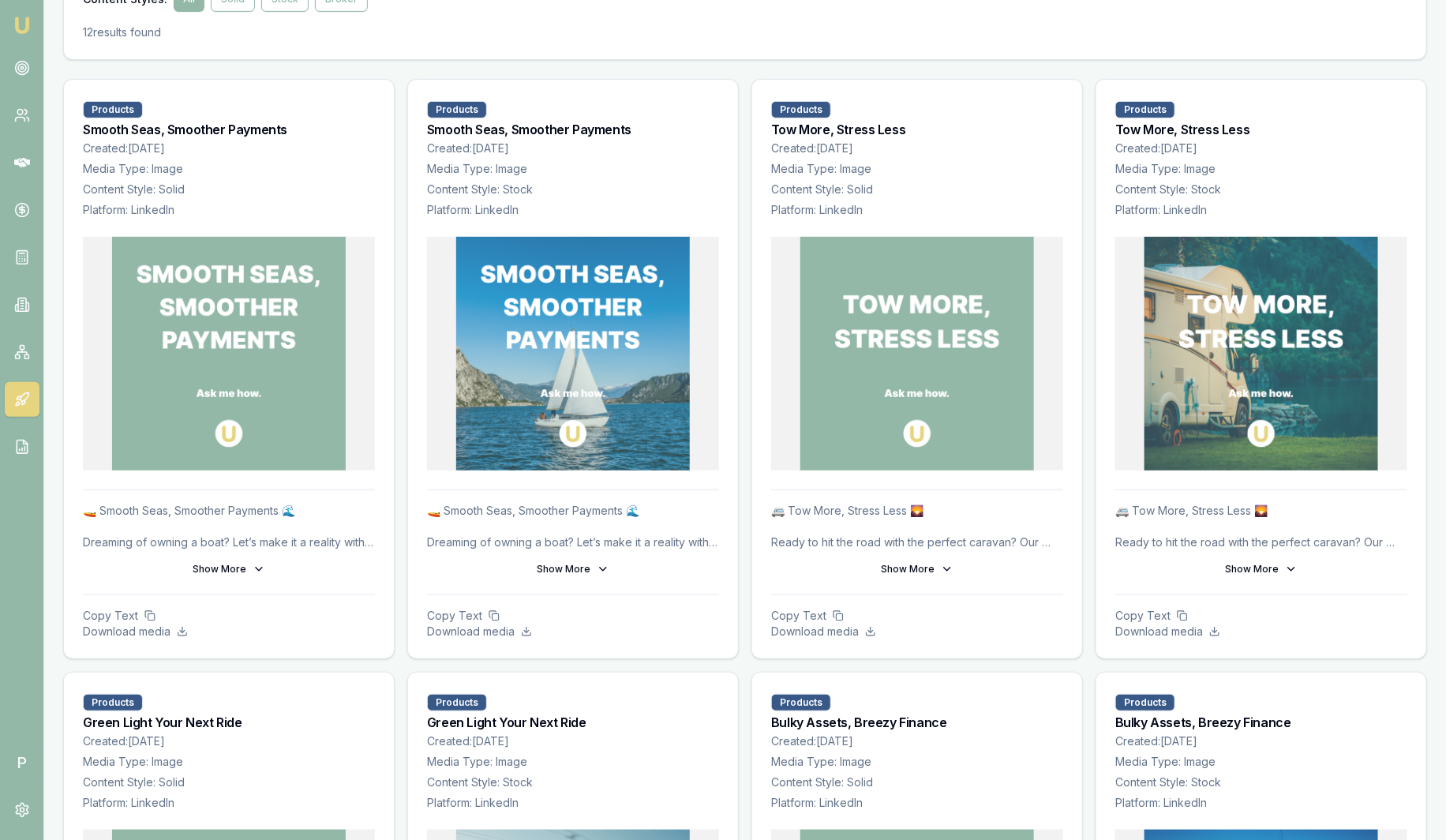
scroll to position [196, 0]
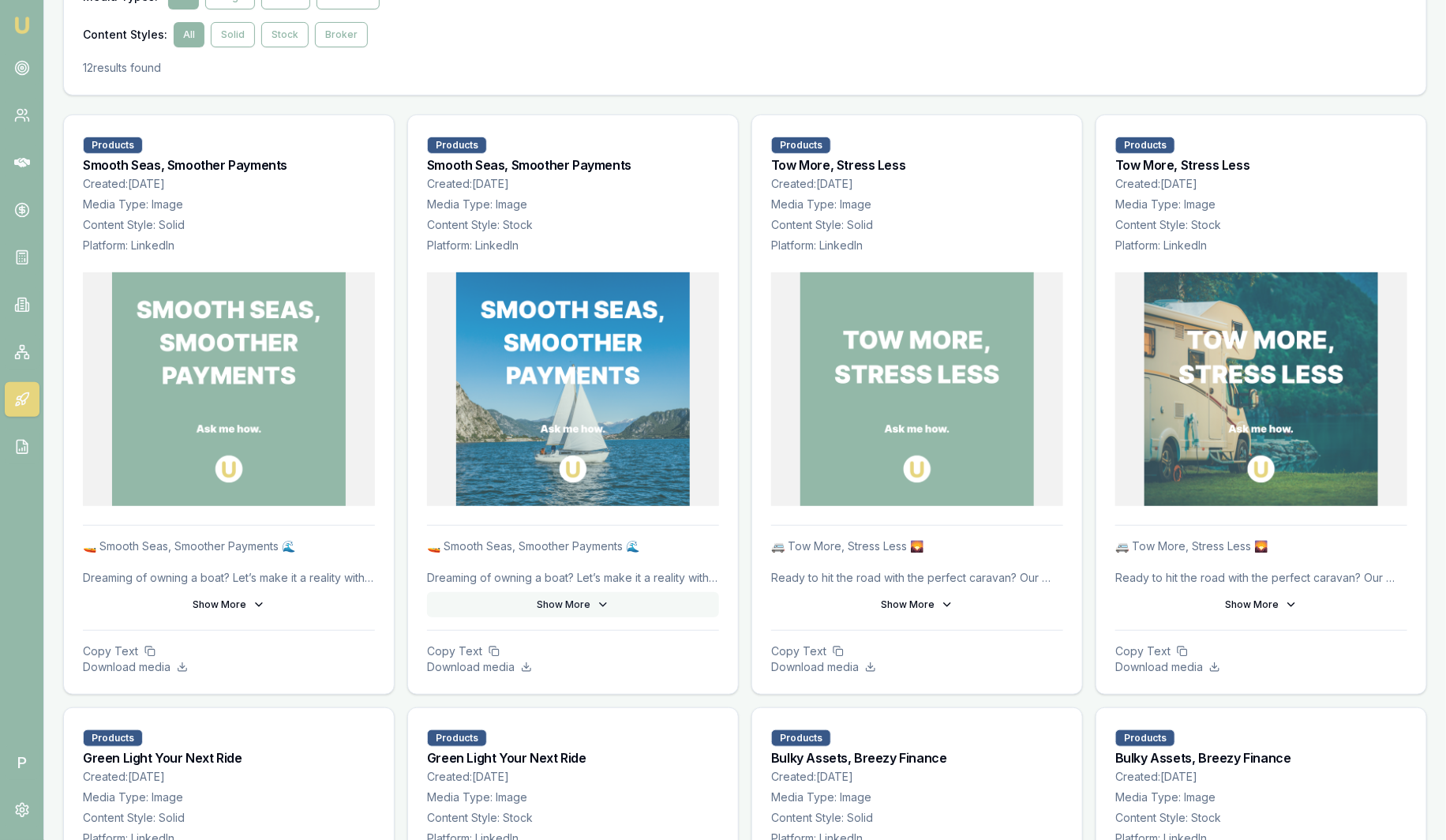
click at [560, 608] on button "Show More" at bounding box center [572, 604] width 292 height 26
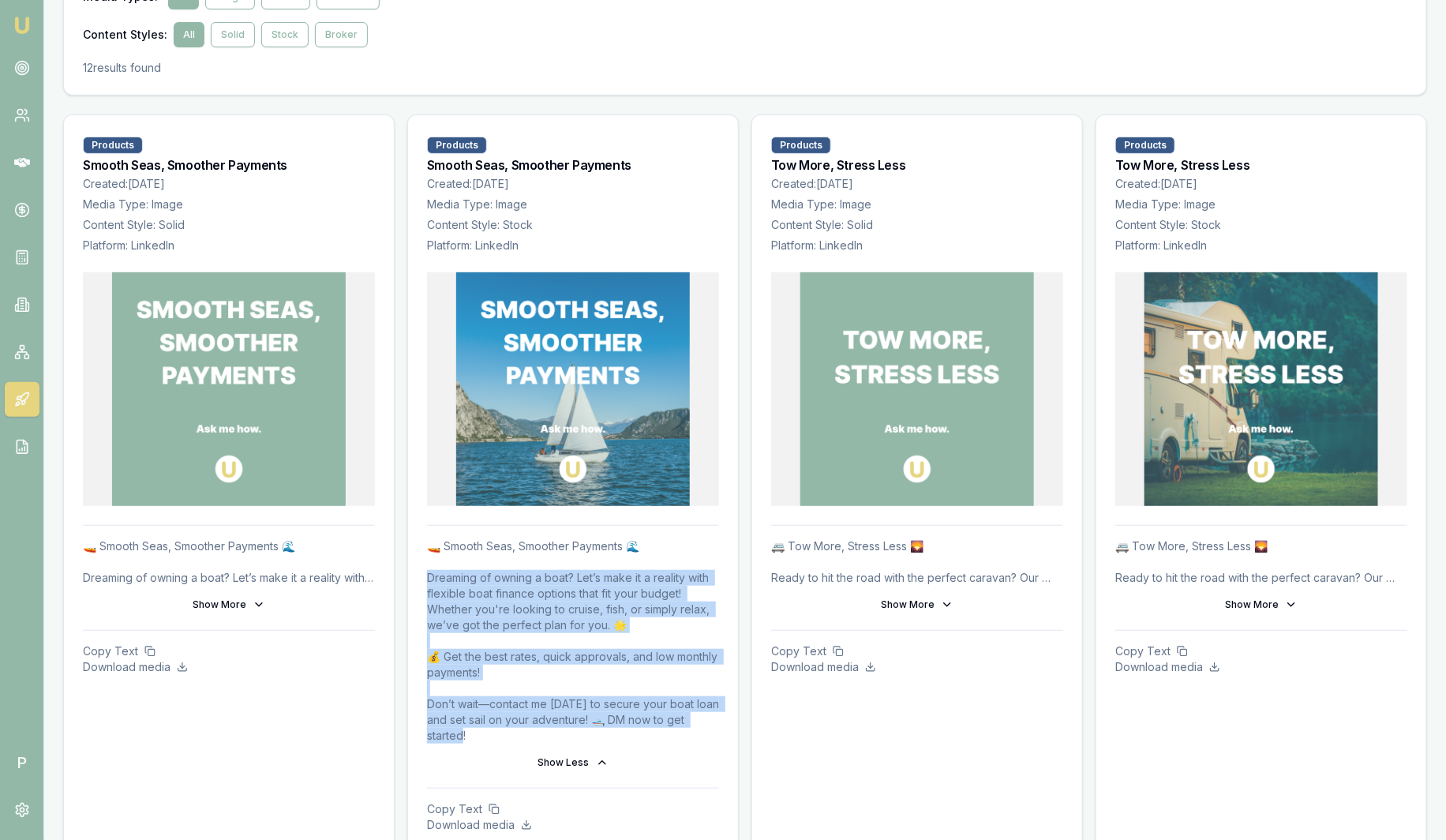
drag, startPoint x: 478, startPoint y: 728, endPoint x: 421, endPoint y: 582, distance: 156.7
click at [421, 582] on div "🚤 Smooth Seas, Smoother Payments 🌊 Dreaming of owning a boat? Let’s make it a r…" at bounding box center [572, 688] width 330 height 327
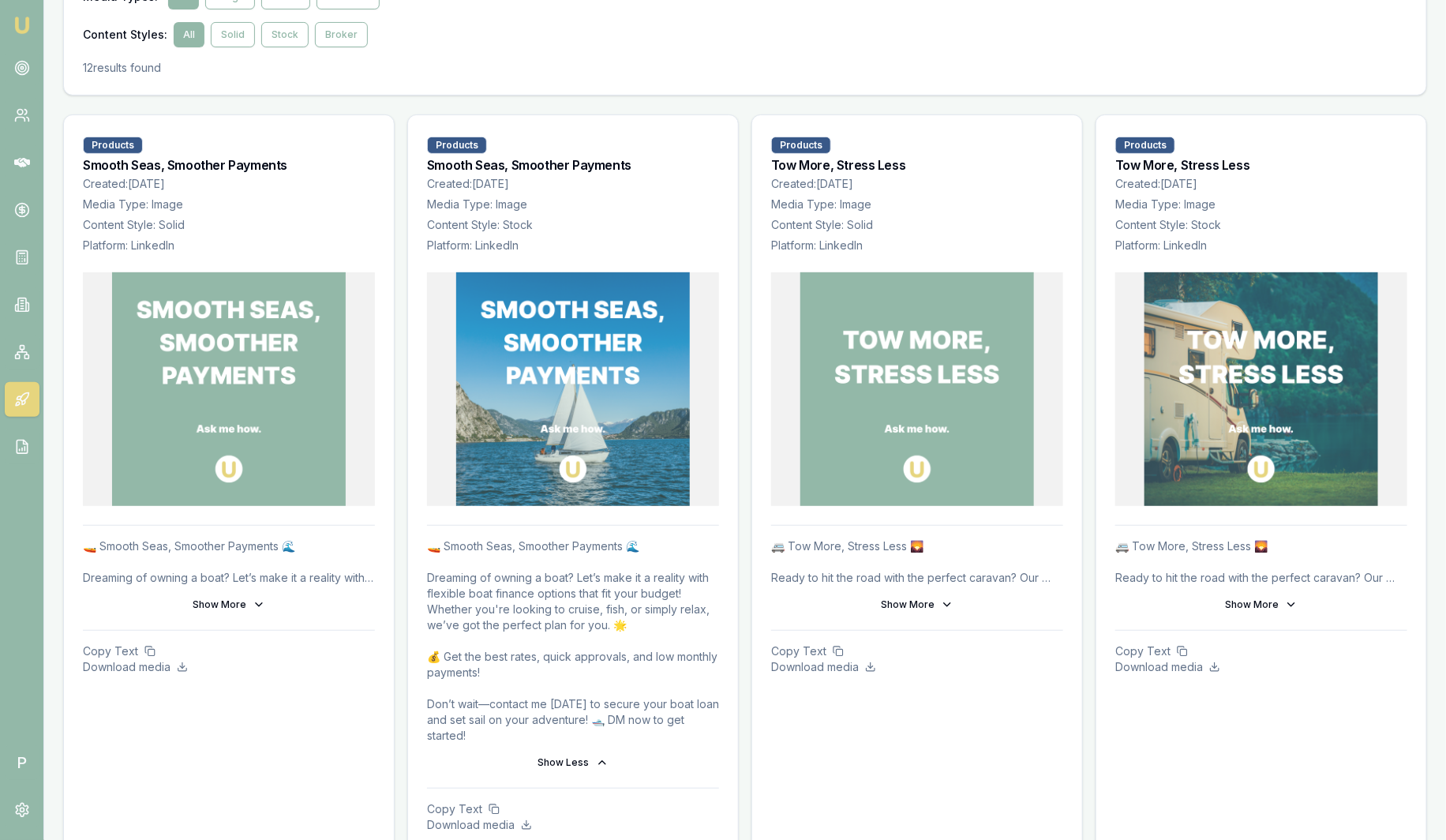
click at [711, 518] on div at bounding box center [572, 398] width 330 height 252
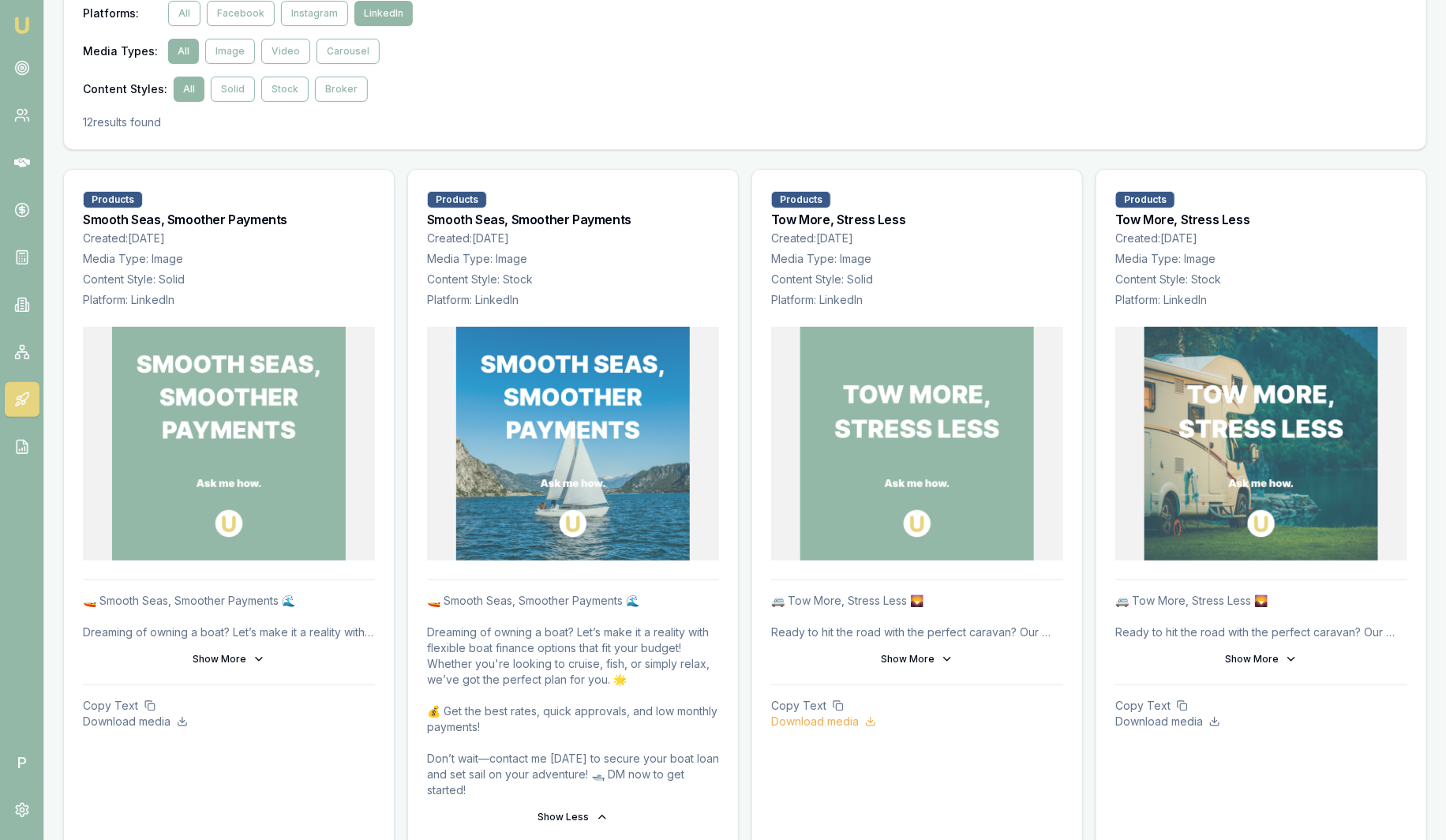
scroll to position [0, 0]
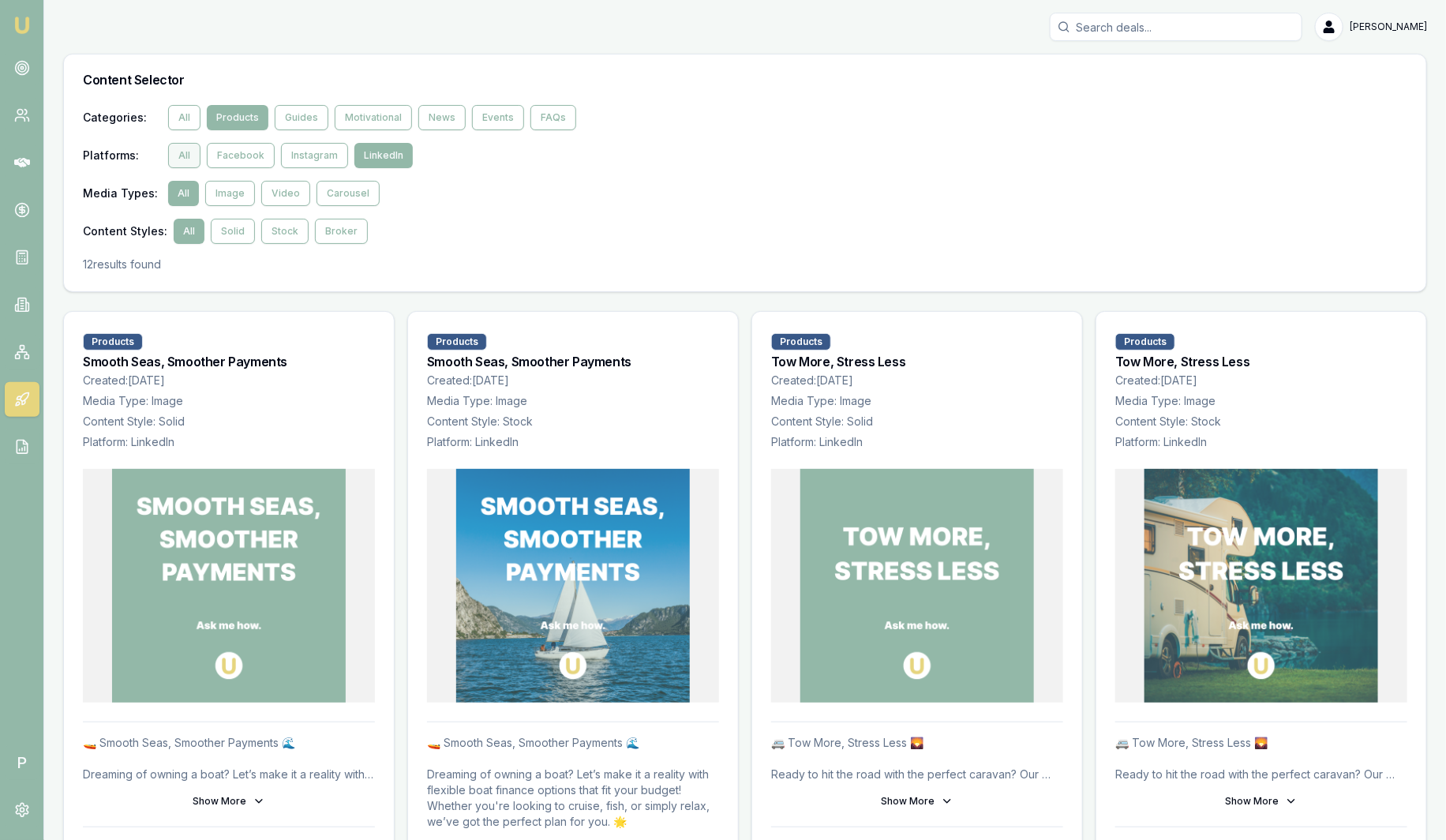
click at [195, 151] on button "All" at bounding box center [184, 155] width 32 height 26
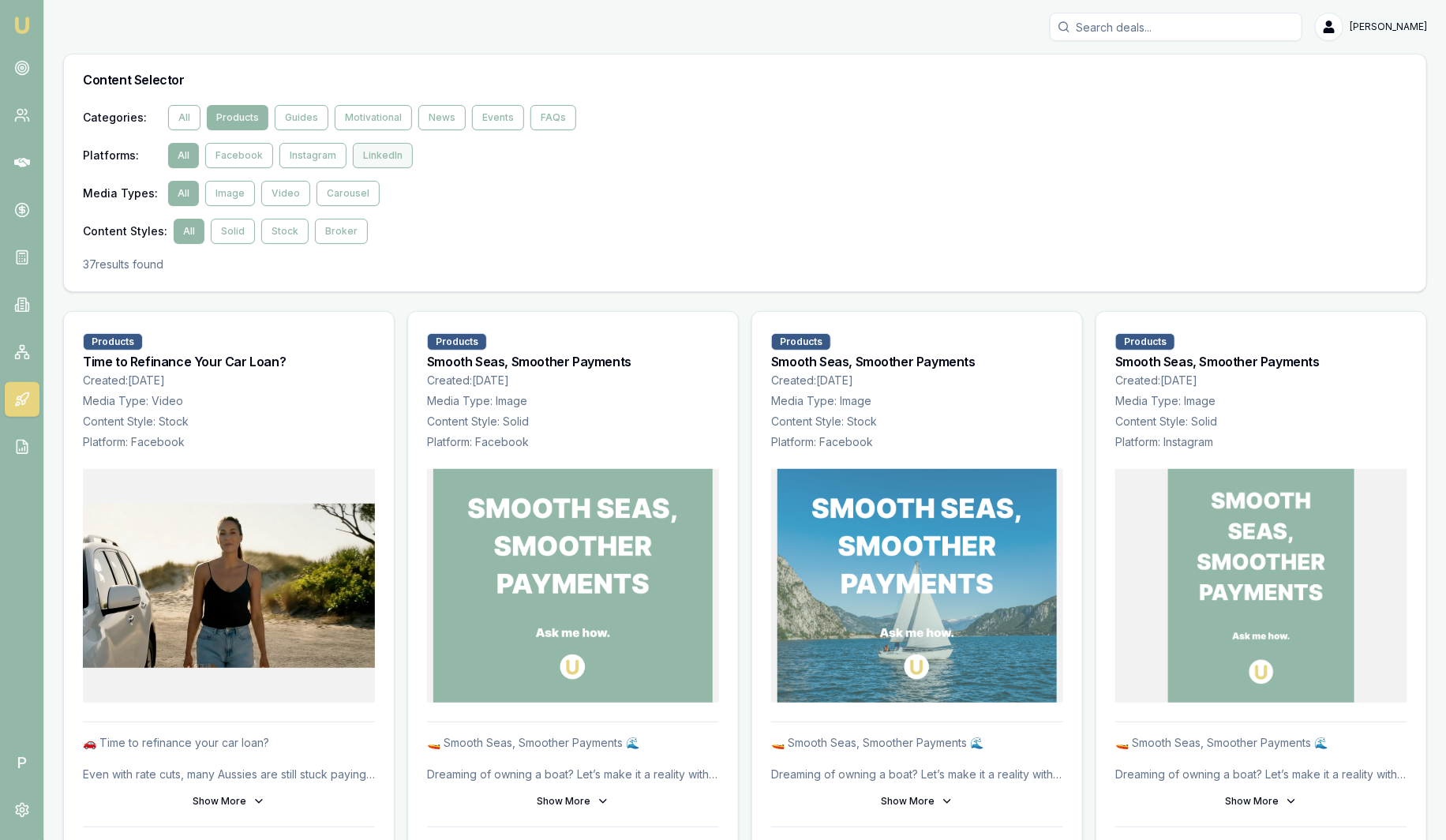
click at [373, 154] on button "LinkedIn" at bounding box center [382, 155] width 60 height 26
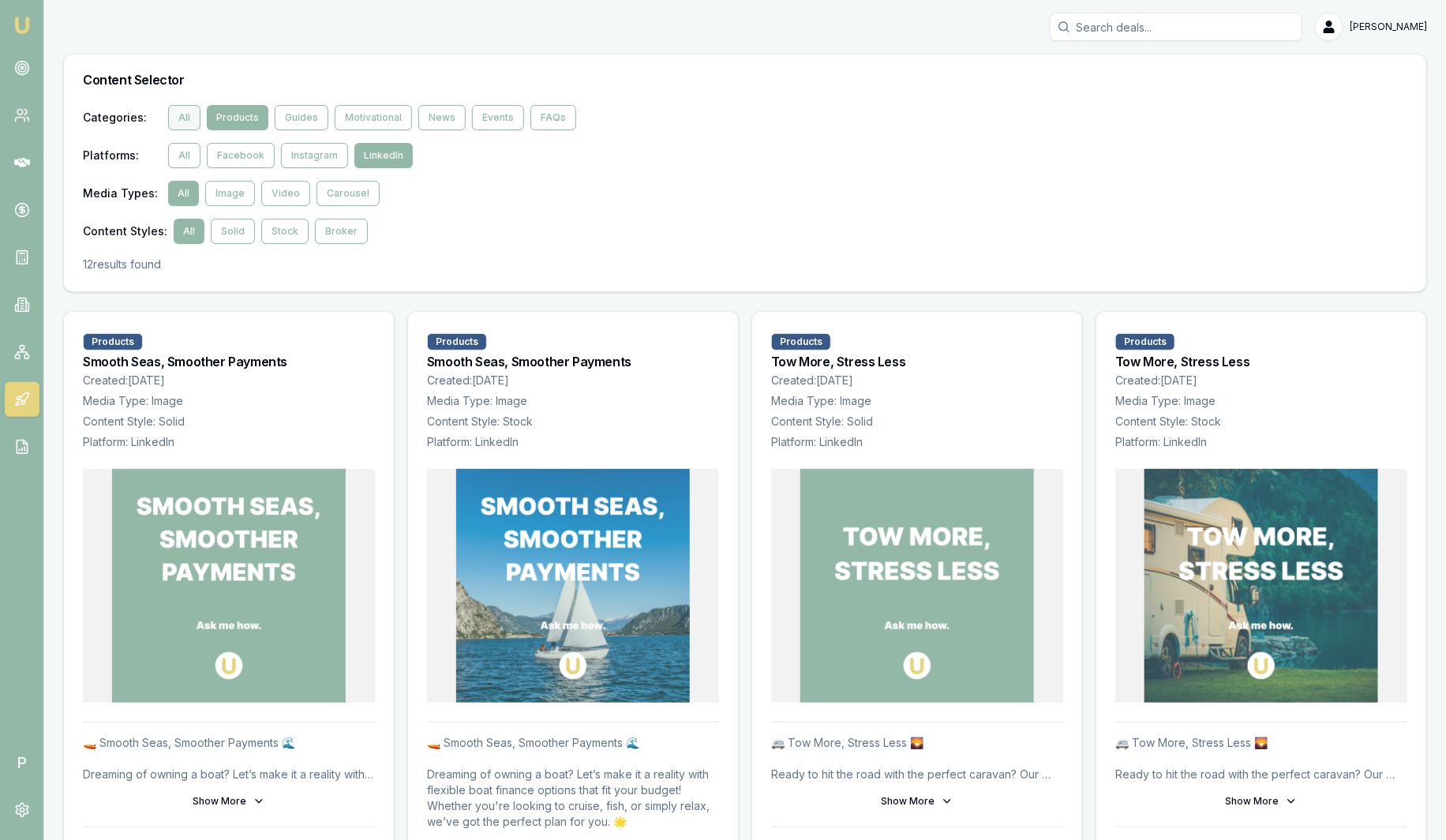
click at [197, 118] on button "All" at bounding box center [184, 117] width 32 height 26
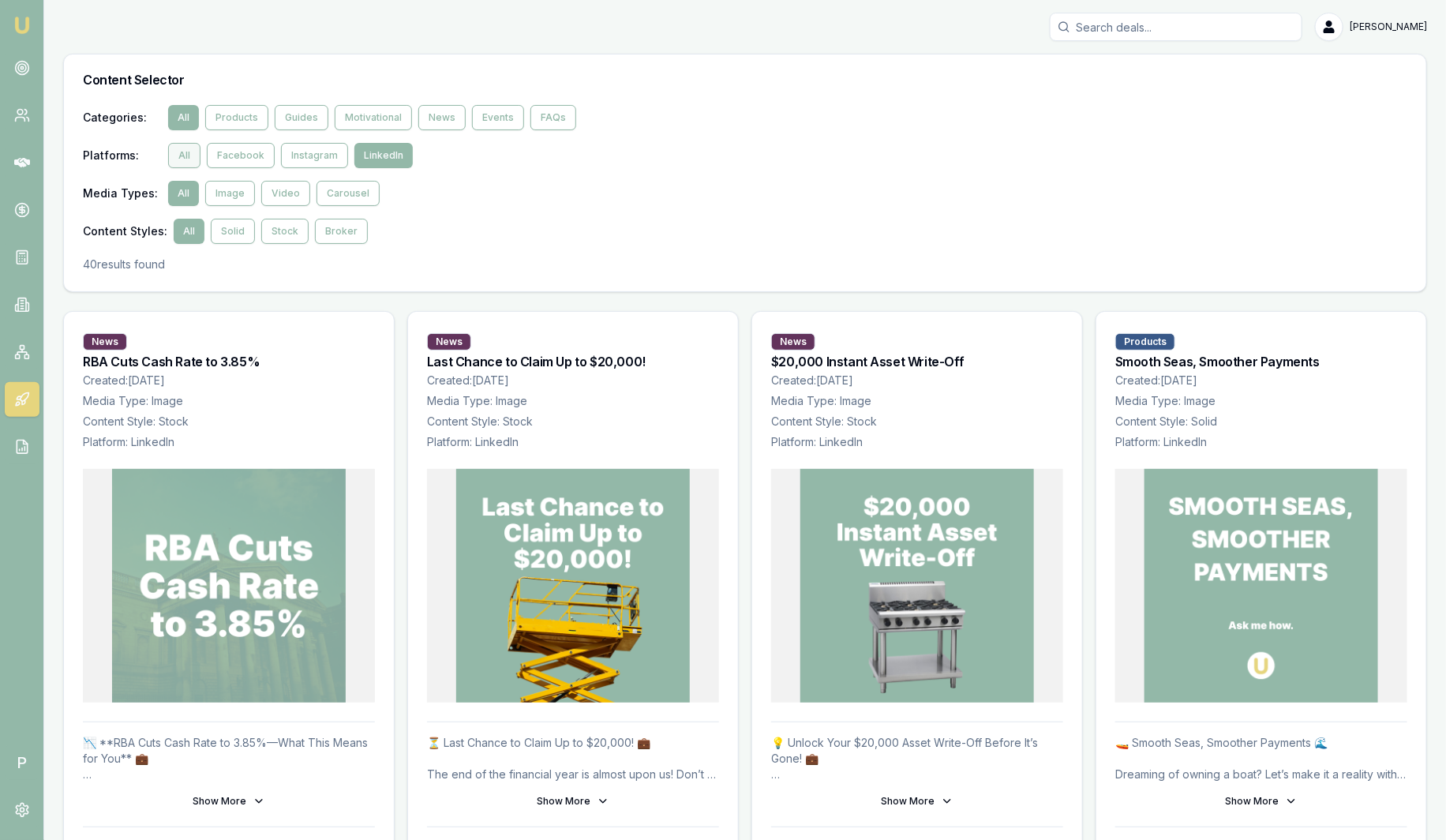
click at [191, 168] on button "All" at bounding box center [184, 155] width 32 height 26
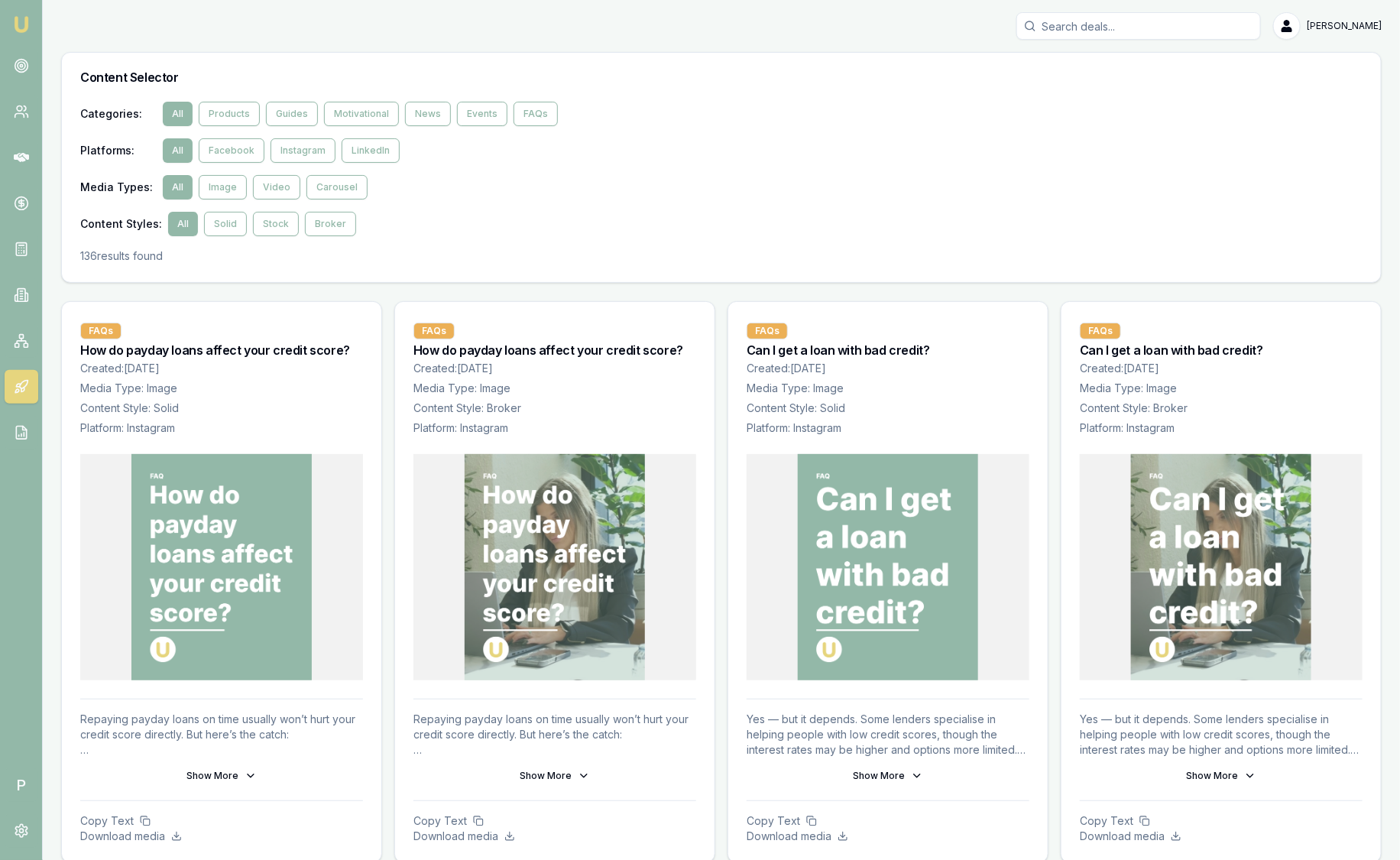
click at [29, 27] on img at bounding box center [21, 25] width 18 height 18
